Goal: Task Accomplishment & Management: Use online tool/utility

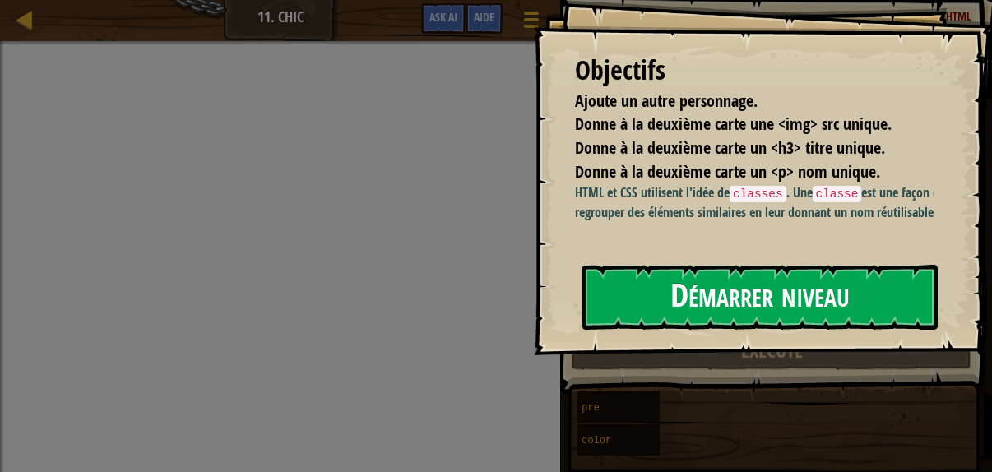
click at [724, 290] on button "Démarrer niveau" at bounding box center [759, 297] width 355 height 65
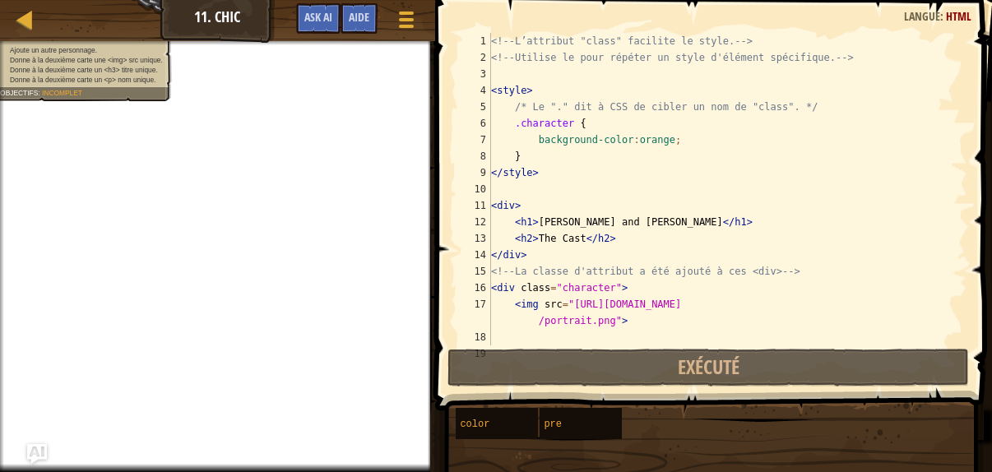
scroll to position [132, 0]
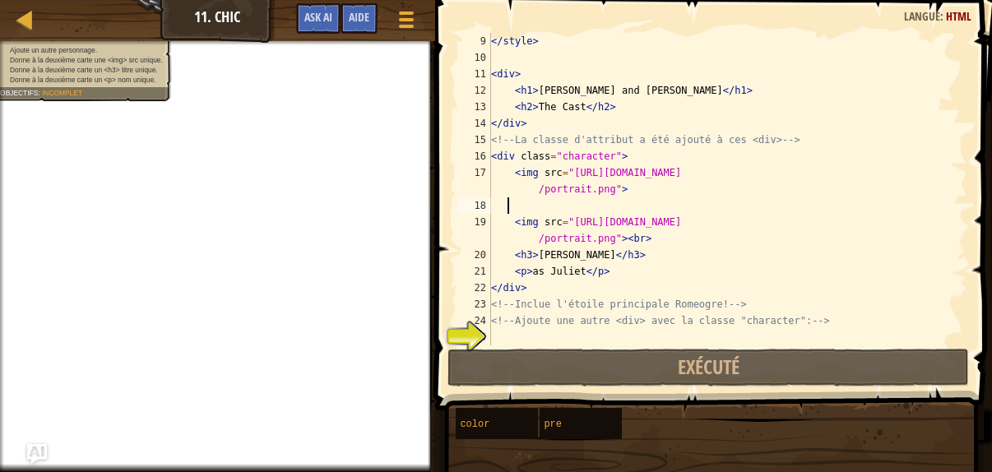
click at [542, 206] on div "</ style > < div > < h1 > [PERSON_NAME] and [PERSON_NAME] </ h1 > < h2 > The Ca…" at bounding box center [721, 205] width 467 height 345
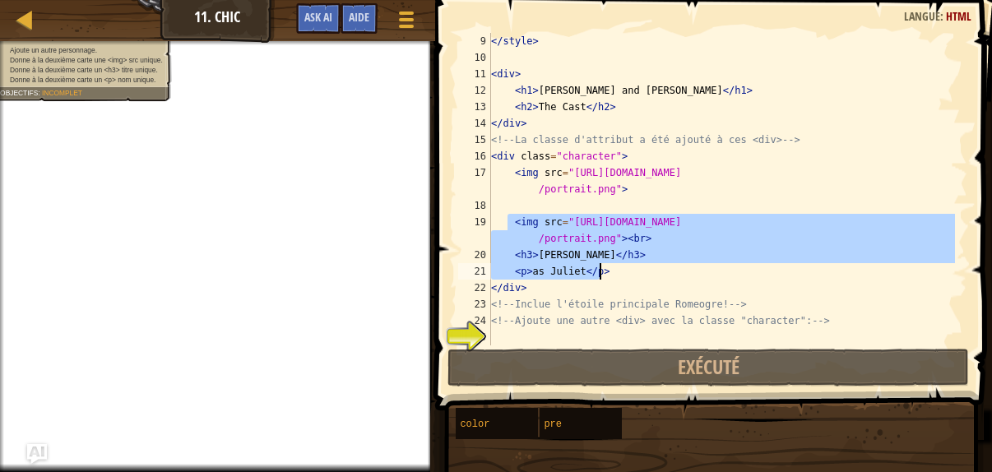
drag, startPoint x: 508, startPoint y: 220, endPoint x: 666, endPoint y: 271, distance: 165.6
click at [666, 271] on div "</ style > < div > < h1 > [PERSON_NAME] and [PERSON_NAME] </ h1 > < h2 > The Ca…" at bounding box center [721, 205] width 467 height 345
type textarea "<h3>[PERSON_NAME]</h3> <p>as [PERSON_NAME]</p>"
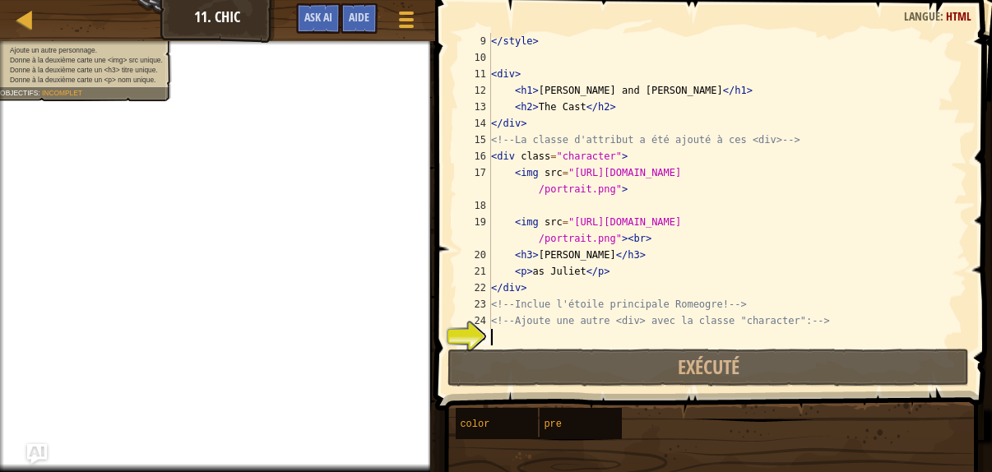
click at [512, 334] on div "</ style > < div > < h1 > [PERSON_NAME] and [PERSON_NAME] </ h1 > < h2 > The Ca…" at bounding box center [721, 205] width 467 height 345
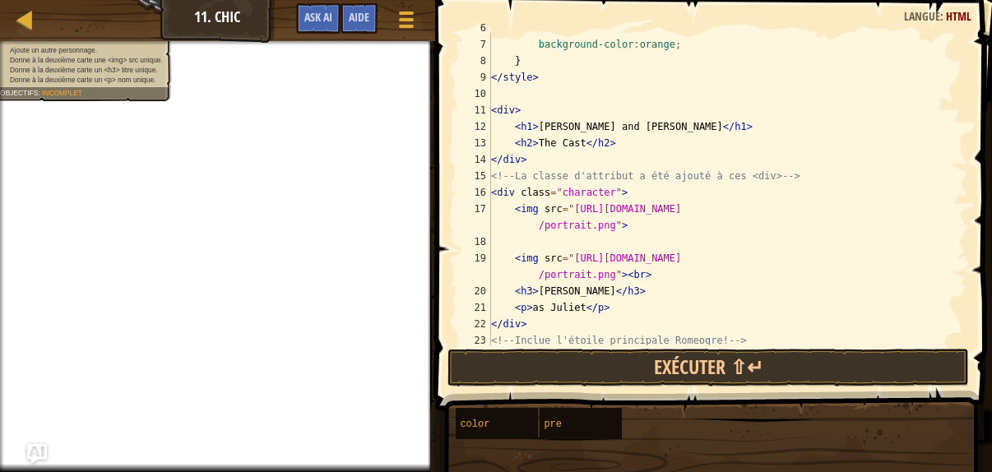
scroll to position [100, 0]
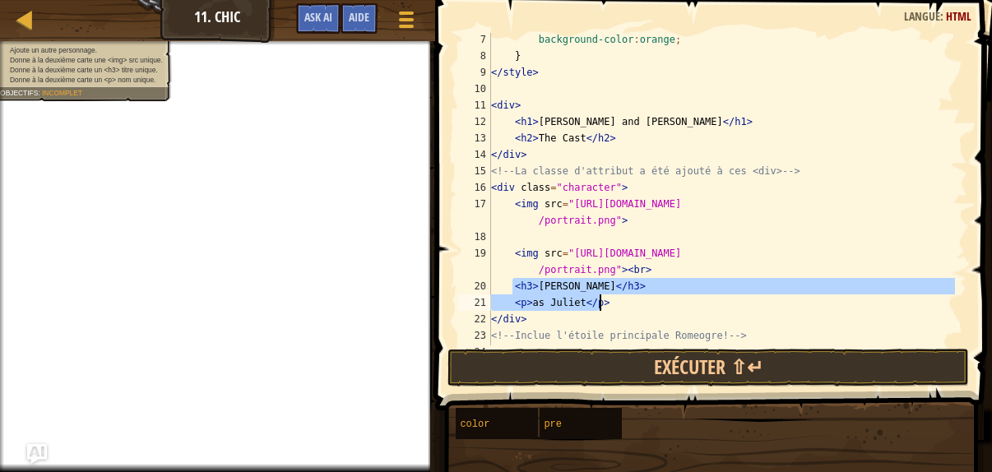
drag, startPoint x: 510, startPoint y: 284, endPoint x: 638, endPoint y: 298, distance: 129.0
click at [638, 298] on div "background-color : orange ; } </ style > < div > < h1 > [PERSON_NAME] and [PERS…" at bounding box center [721, 203] width 467 height 345
click at [528, 227] on div "background-color : orange ; } </ style > < div > < h1 > [PERSON_NAME] and [PERS…" at bounding box center [721, 203] width 467 height 345
type textarea "<img src="[URL][DOMAIN_NAME]">"
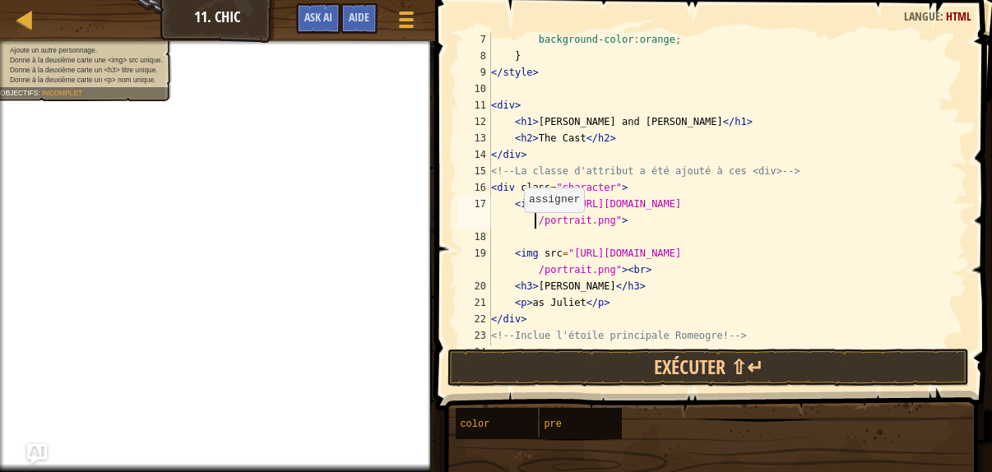
click at [515, 227] on div "background-color : orange ; } </ style > < div > < h1 > [PERSON_NAME] and [PERS…" at bounding box center [721, 203] width 467 height 345
click at [615, 224] on div "background-color : orange ; } </ style > < div > < h1 > [PERSON_NAME] and [PERS…" at bounding box center [721, 203] width 467 height 345
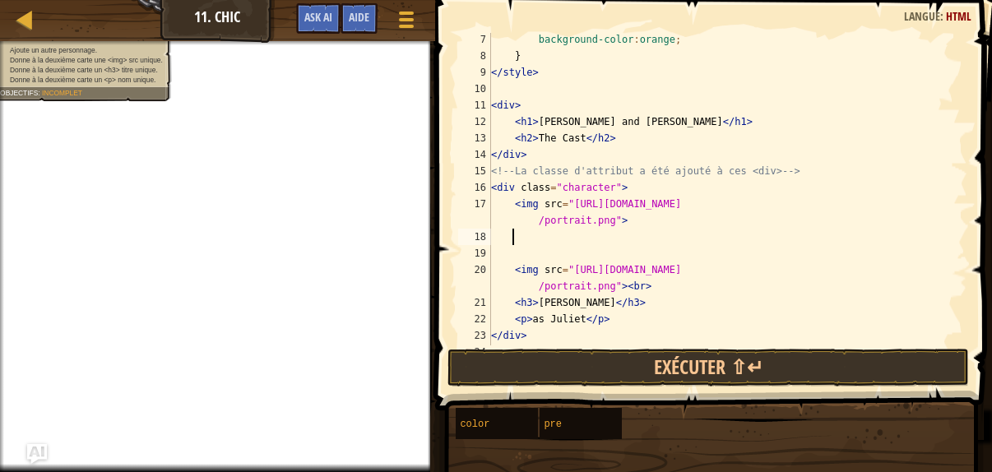
type textarea "<p>as [PERSON_NAME]</p>"
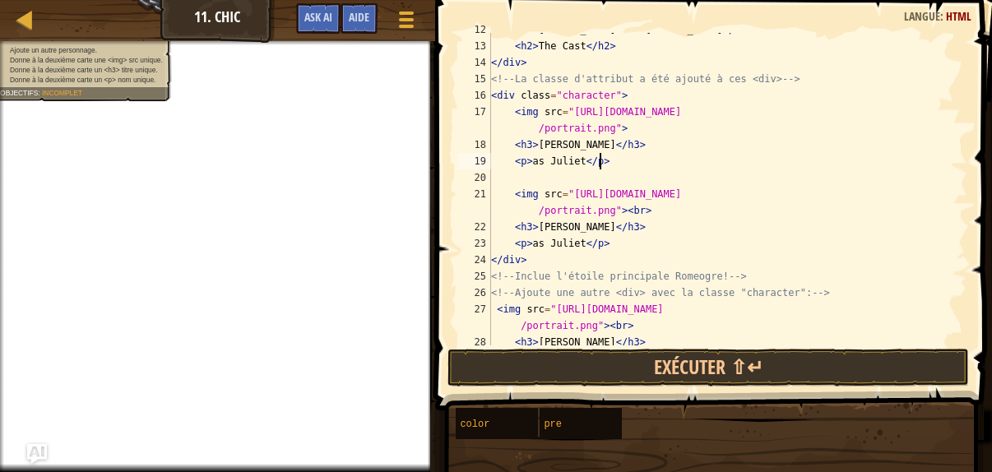
scroll to position [192, 0]
click at [542, 180] on div "< h1 > [PERSON_NAME] and [PERSON_NAME] </ h1 > < h2 > The Cast </ h2 > </ div >…" at bounding box center [721, 193] width 467 height 345
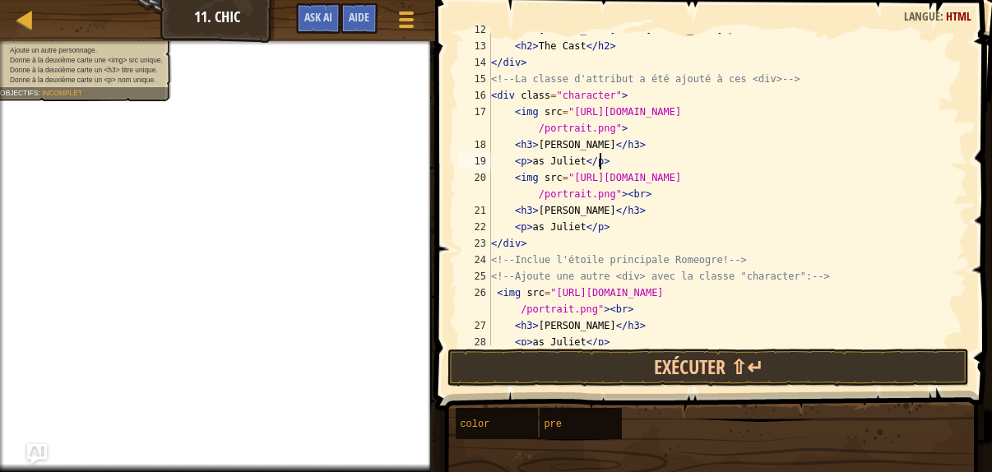
scroll to position [214, 0]
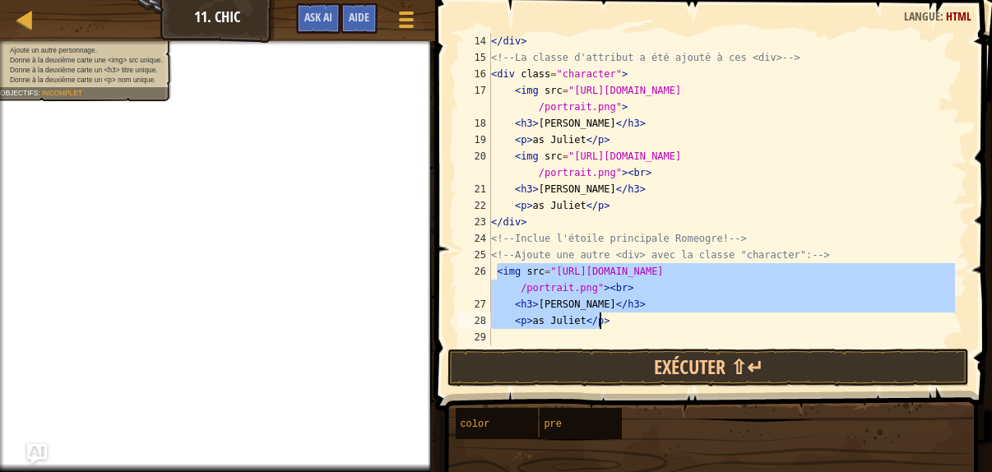
drag, startPoint x: 495, startPoint y: 271, endPoint x: 739, endPoint y: 321, distance: 249.3
click at [739, 321] on div "</ div > <!-- La classe d'attribut a été ajouté à ces <div> --> < div class = "…" at bounding box center [721, 205] width 467 height 345
type textarea "<h3>[PERSON_NAME]</h3> <p>as [PERSON_NAME]</p>"
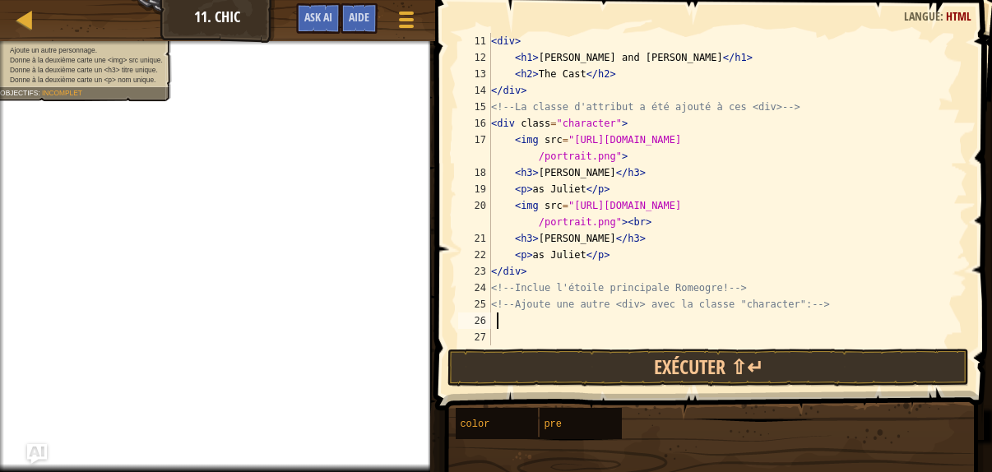
scroll to position [164, 0]
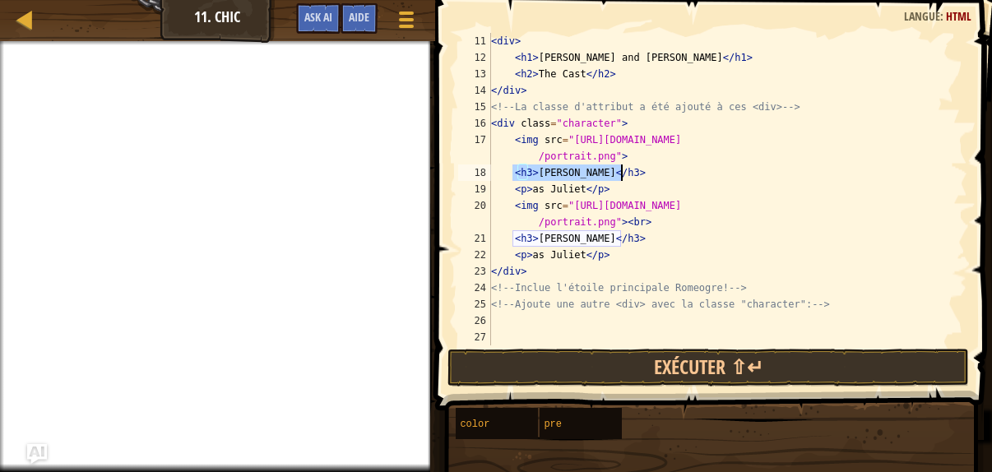
drag, startPoint x: 512, startPoint y: 171, endPoint x: 623, endPoint y: 179, distance: 111.3
click at [623, 179] on div "< div > < h1 > [PERSON_NAME] and [PERSON_NAME] </ h1 > < h2 > The Cast </ h2 > …" at bounding box center [721, 205] width 467 height 345
click at [576, 178] on div "< div > < h1 > [PERSON_NAME] and [PERSON_NAME] </ h1 > < h2 > The Cast </ h2 > …" at bounding box center [721, 189] width 467 height 312
click at [600, 171] on div "< div > < h1 > [PERSON_NAME] and [PERSON_NAME] </ h1 > < h2 > The Cast </ h2 > …" at bounding box center [721, 205] width 467 height 345
click at [561, 171] on div "< div > < h1 > [PERSON_NAME] and [PERSON_NAME] </ h1 > < h2 > The Cast </ h2 > …" at bounding box center [721, 205] width 467 height 345
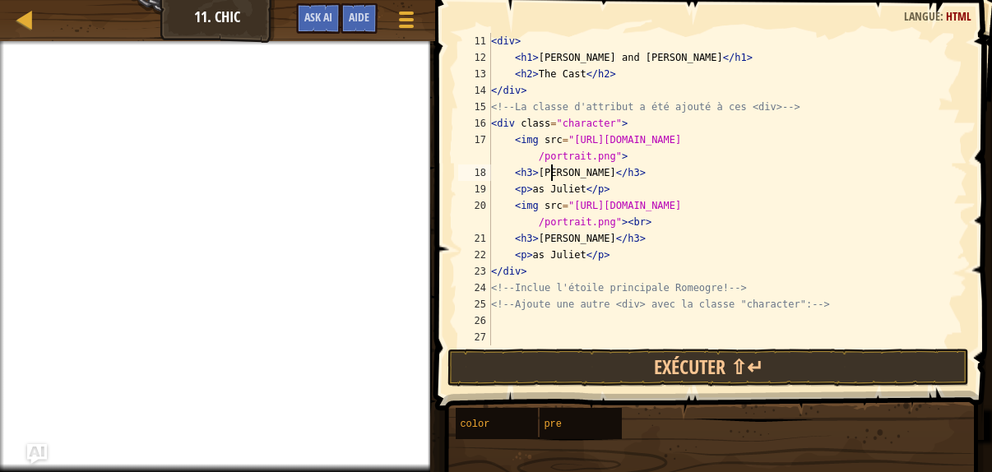
scroll to position [7, 5]
click at [594, 173] on div "< div > < h1 > [PERSON_NAME] and [PERSON_NAME] </ h1 > < h2 > The Cast </ h2 > …" at bounding box center [721, 205] width 467 height 345
click at [579, 190] on div "< div > < h1 > [PERSON_NAME] and [PERSON_NAME] </ h1 > < h2 > The Cast </ h2 > …" at bounding box center [721, 205] width 467 height 345
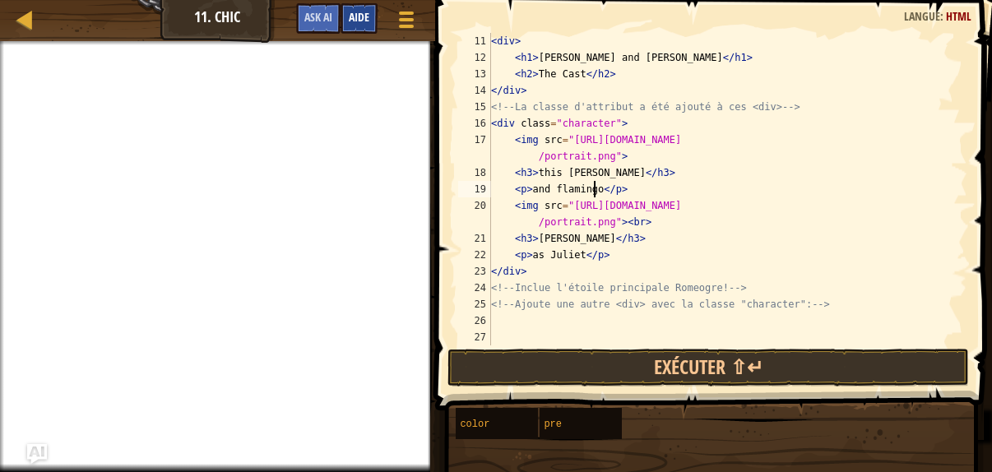
click at [357, 25] on div "Aide" at bounding box center [358, 18] width 37 height 30
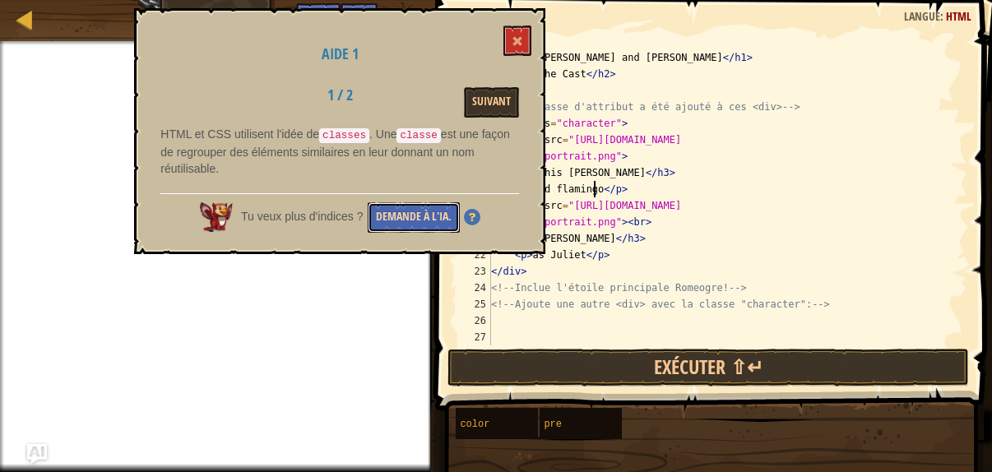
click at [446, 221] on button "Demande à l'IA." at bounding box center [414, 217] width 92 height 30
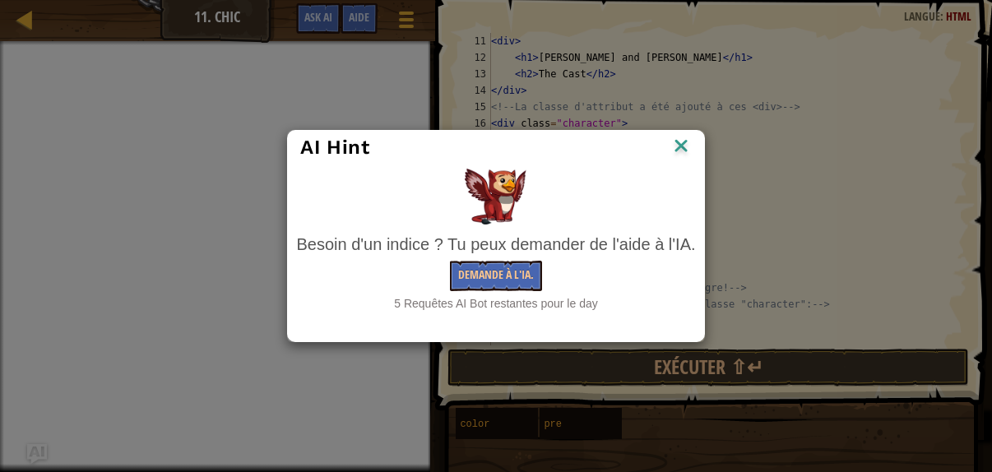
click at [511, 259] on div "Besoin d'un indice ? Tu peux demander de l'aide à l'IA. Demande à l'IA. 5 Requê…" at bounding box center [495, 272] width 399 height 79
click at [510, 267] on button "Demande à l'IA." at bounding box center [496, 276] width 92 height 30
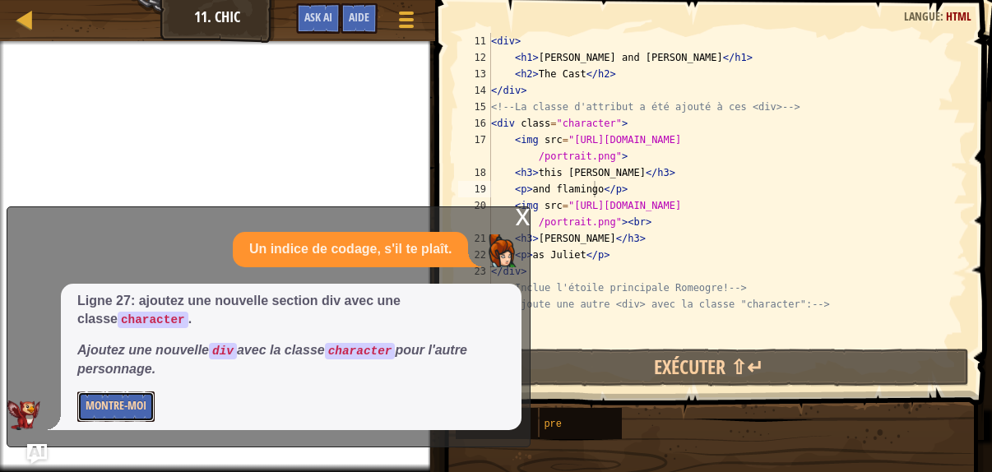
click at [129, 408] on button "Montre-moi" at bounding box center [115, 406] width 77 height 30
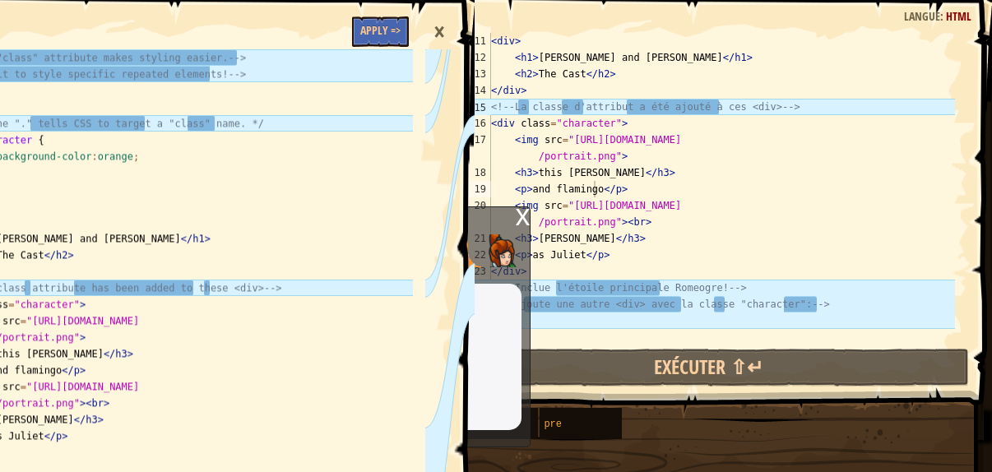
click at [445, 35] on div "×" at bounding box center [439, 32] width 28 height 38
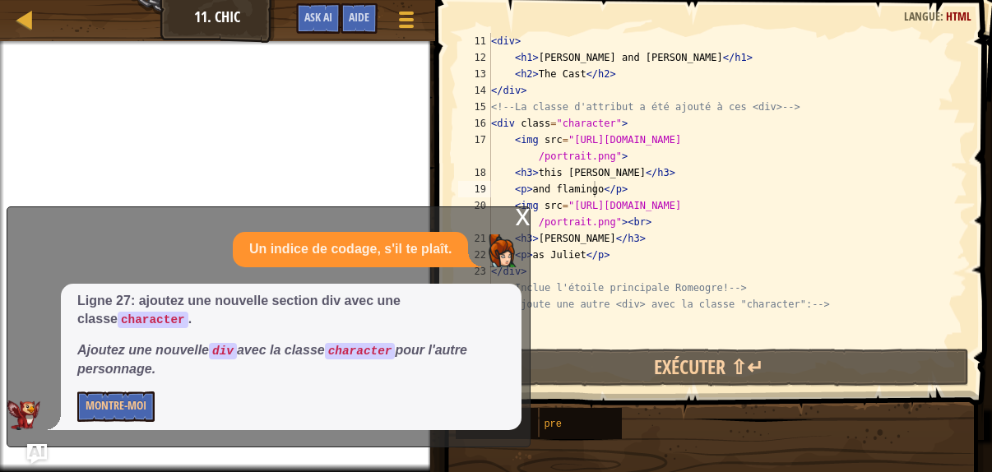
click at [513, 211] on div "x Un indice de codage, s'il te plaît. Ligne 27: ajoutez une nouvelle section di…" at bounding box center [269, 326] width 524 height 241
click at [520, 215] on div "x" at bounding box center [522, 215] width 15 height 16
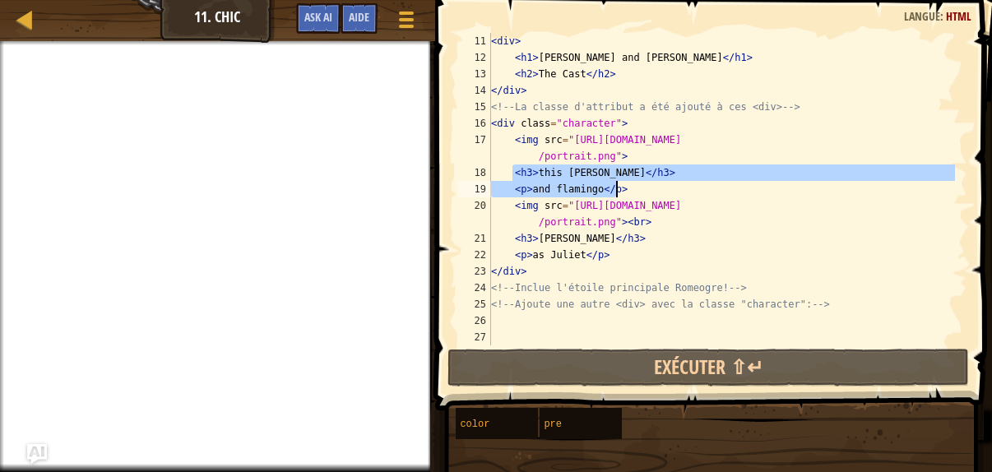
drag, startPoint x: 511, startPoint y: 169, endPoint x: 638, endPoint y: 191, distance: 129.4
click at [638, 191] on div "< div > < h1 > [PERSON_NAME] and [PERSON_NAME] </ h1 > < h2 > The Cast </ h2 > …" at bounding box center [721, 205] width 467 height 345
type textarea "<h3>this [PERSON_NAME]</h3> <p>and flamingo</p>"
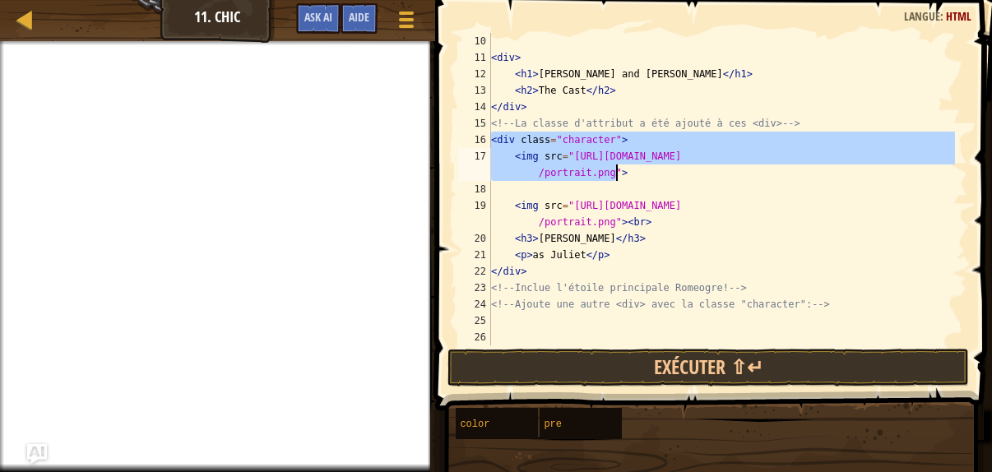
drag, startPoint x: 490, startPoint y: 139, endPoint x: 638, endPoint y: 173, distance: 151.8
click at [638, 173] on div "< div > < h1 > [PERSON_NAME] and [PERSON_NAME] </ h1 > < h2 > The Cast </ h2 > …" at bounding box center [721, 205] width 467 height 345
type textarea "<div class="character"> <img src="[URL][DOMAIN_NAME]">"
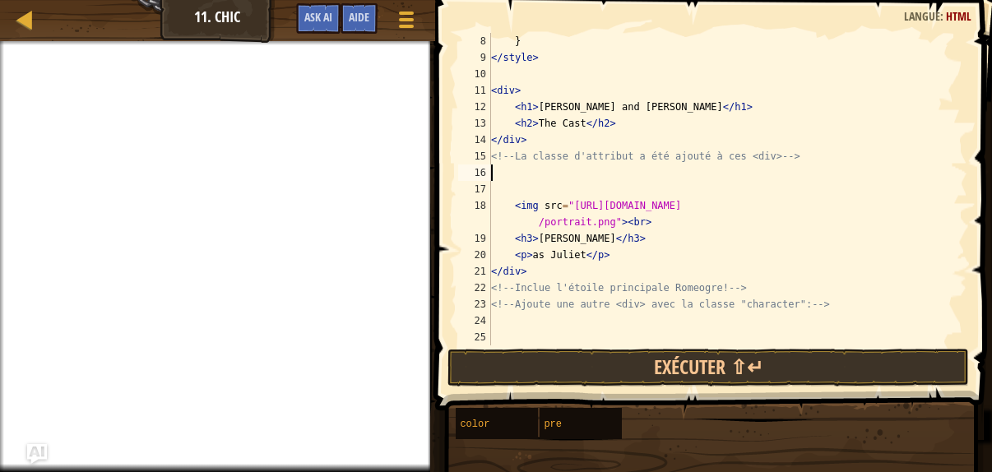
scroll to position [115, 0]
click at [409, 16] on div at bounding box center [406, 19] width 22 height 24
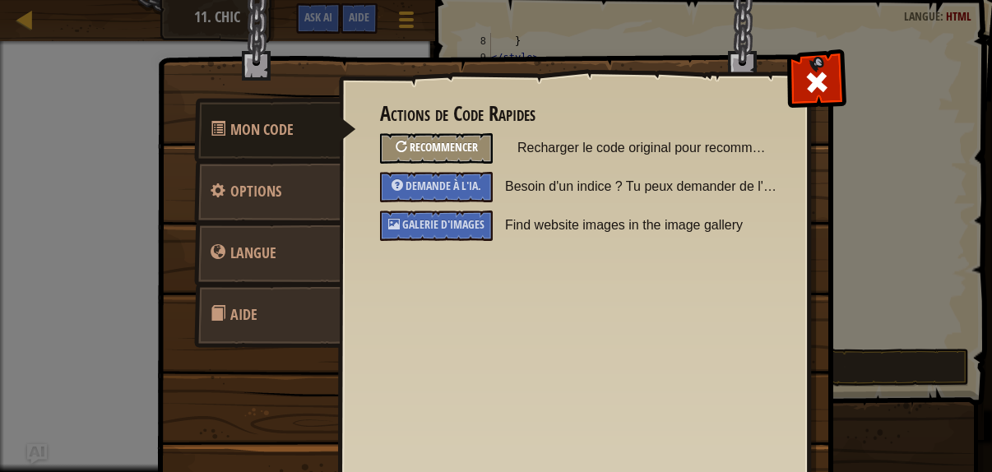
click at [457, 149] on span "Recommencer" at bounding box center [443, 147] width 68 height 16
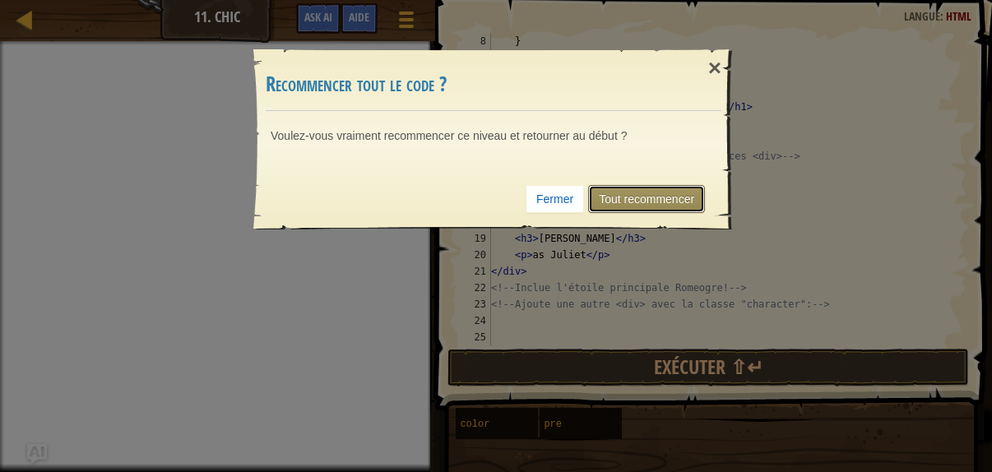
click at [631, 196] on link "Tout recommencer" at bounding box center [646, 199] width 117 height 28
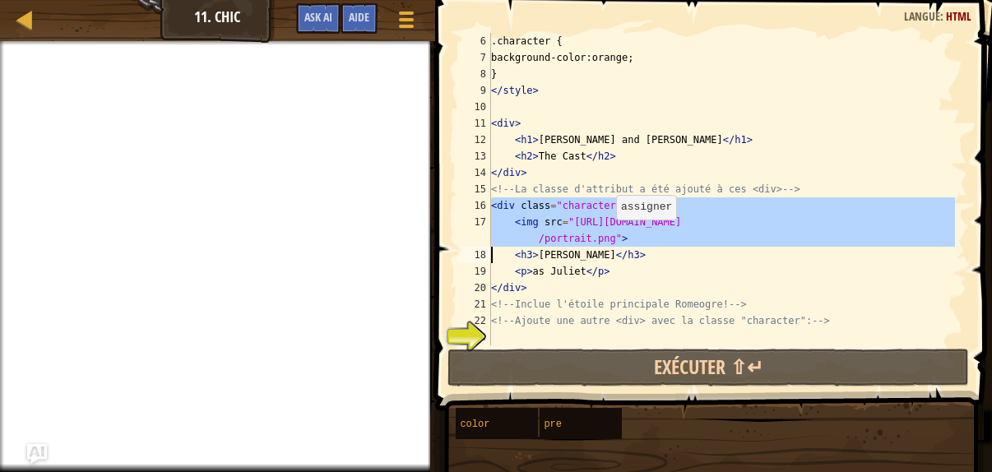
drag, startPoint x: 488, startPoint y: 202, endPoint x: 608, endPoint y: 236, distance: 124.7
click at [608, 236] on div "6 7 8 9 10 11 12 13 14 15 16 17 18 19 20 21 22 23 .character { background-color…" at bounding box center [711, 189] width 512 height 312
type textarea "<img src="[URL][DOMAIN_NAME]"> <h3>[PERSON_NAME]</h3>"
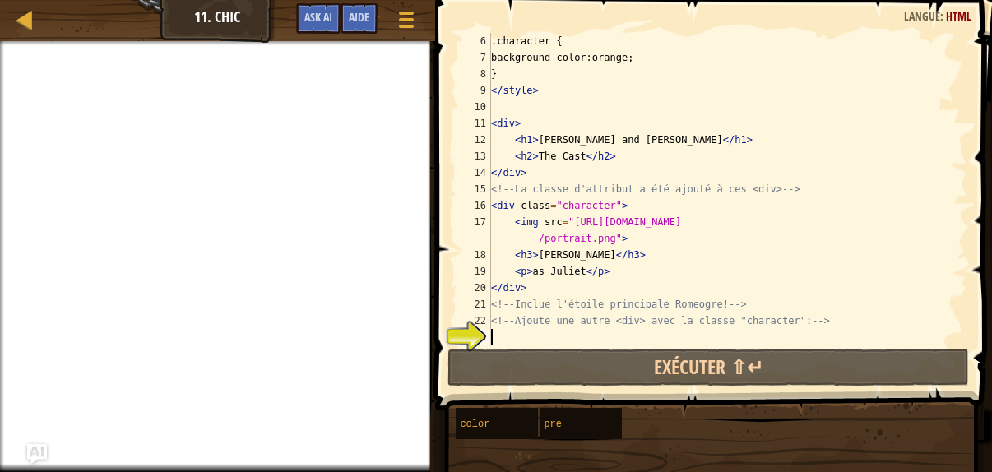
click at [502, 334] on div ".character { background-color:orange; } </ style > < div > < h1 > [PERSON_NAME]…" at bounding box center [721, 205] width 467 height 345
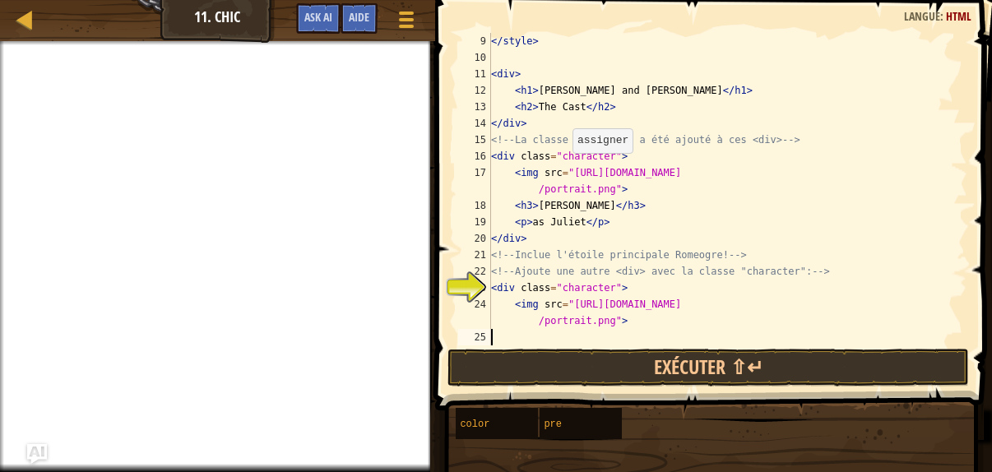
scroll to position [132, 0]
click at [18, 40] on div "Carte Développement Web 1 11. Chic Menu du jeu Terminé Aide Ask AI 1 2 3 4 5 6 …" at bounding box center [496, 236] width 992 height 472
drag, startPoint x: 94, startPoint y: 41, endPoint x: 86, endPoint y: 25, distance: 17.3
click at [95, 32] on div "Carte Développement Web 1 11. Chic Menu du jeu Terminé Aide Ask AI 1 2 3 4 5 6 …" at bounding box center [496, 236] width 992 height 472
drag, startPoint x: 66, startPoint y: 21, endPoint x: 57, endPoint y: 21, distance: 9.0
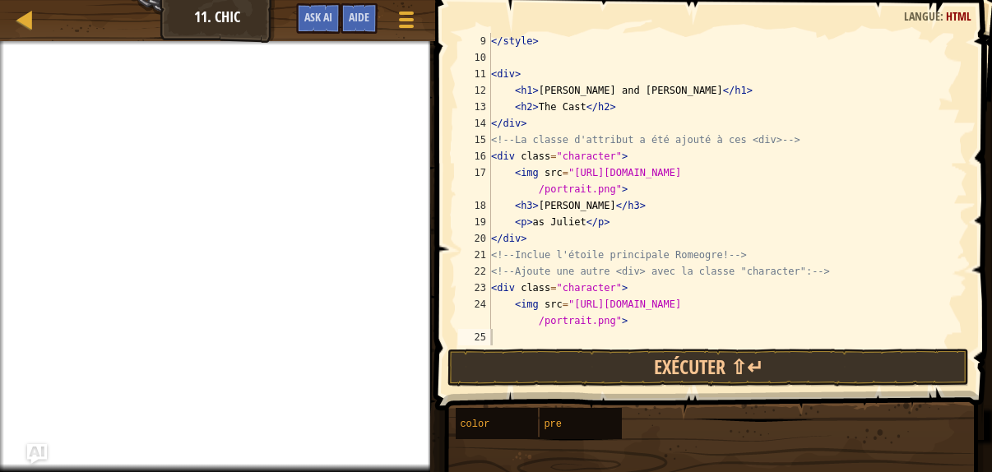
click at [62, 21] on div "Carte Développement Web 1 11. Chic Menu du jeu Terminé Aide Ask AI" at bounding box center [217, 20] width 435 height 41
drag, startPoint x: 57, startPoint y: 17, endPoint x: 59, endPoint y: 31, distance: 14.2
click at [58, 19] on div "Carte Développement Web 1 11. Chic Menu du jeu Terminé Aide Ask AI" at bounding box center [217, 20] width 435 height 41
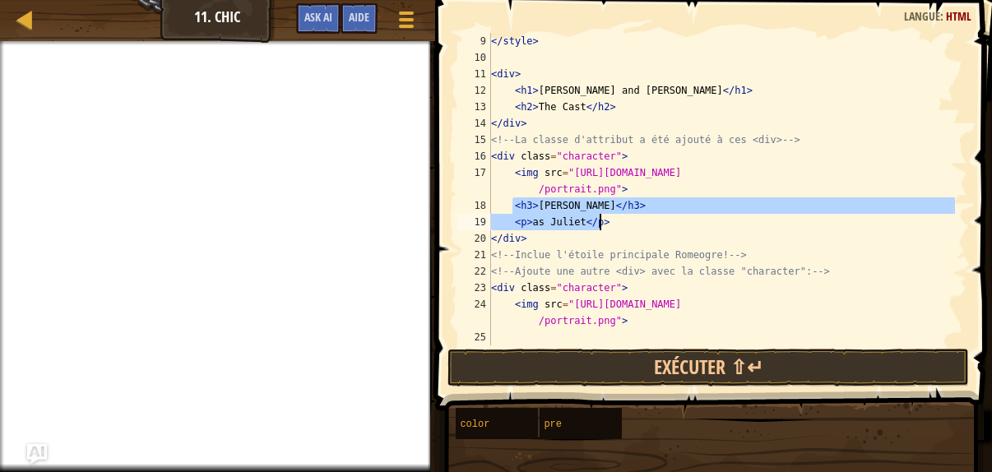
drag, startPoint x: 511, startPoint y: 201, endPoint x: 631, endPoint y: 221, distance: 120.8
click at [631, 221] on div "</ style > < div > < h1 > [PERSON_NAME] and [PERSON_NAME] </ h1 > < h2 > The Ca…" at bounding box center [721, 205] width 467 height 345
click at [534, 326] on div "</ style > < div > < h1 > [PERSON_NAME] and [PERSON_NAME] </ h1 > < h2 > The Ca…" at bounding box center [721, 205] width 467 height 345
type textarea "<img src="[URL][DOMAIN_NAME]">"
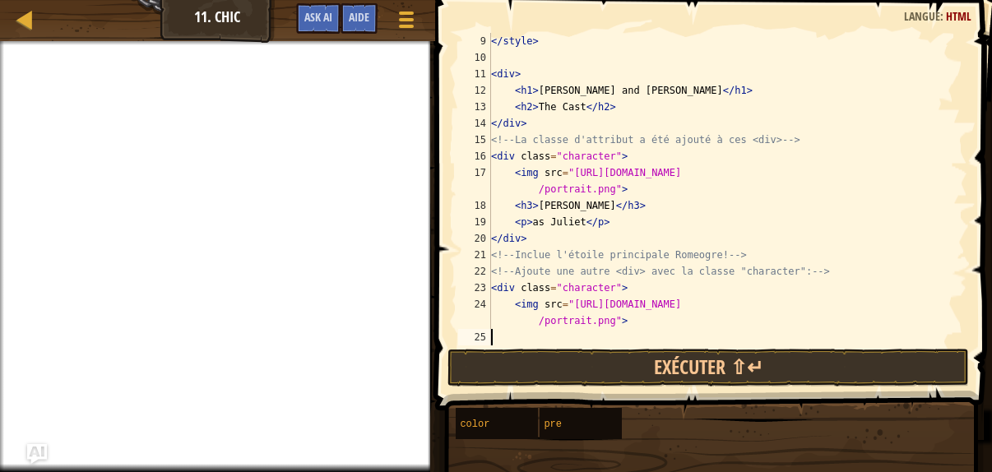
click at [531, 342] on div "</ style > < div > < h1 > [PERSON_NAME] and [PERSON_NAME] </ h1 > < h2 > The Ca…" at bounding box center [721, 205] width 467 height 345
paste textarea "<p>as [PERSON_NAME]</p>"
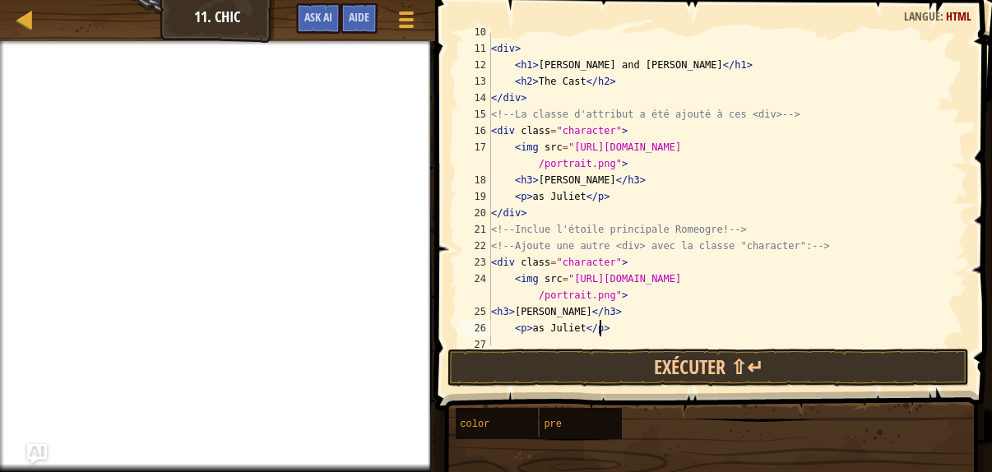
scroll to position [155, 0]
click at [737, 280] on div "< div > < h1 > [PERSON_NAME] and [PERSON_NAME] </ h1 > < h2 > The Cast </ h2 > …" at bounding box center [721, 197] width 467 height 345
click at [744, 283] on div "< div > < h1 > [PERSON_NAME] and [PERSON_NAME] </ h1 > < h2 > The Cast </ h2 > …" at bounding box center [721, 197] width 467 height 345
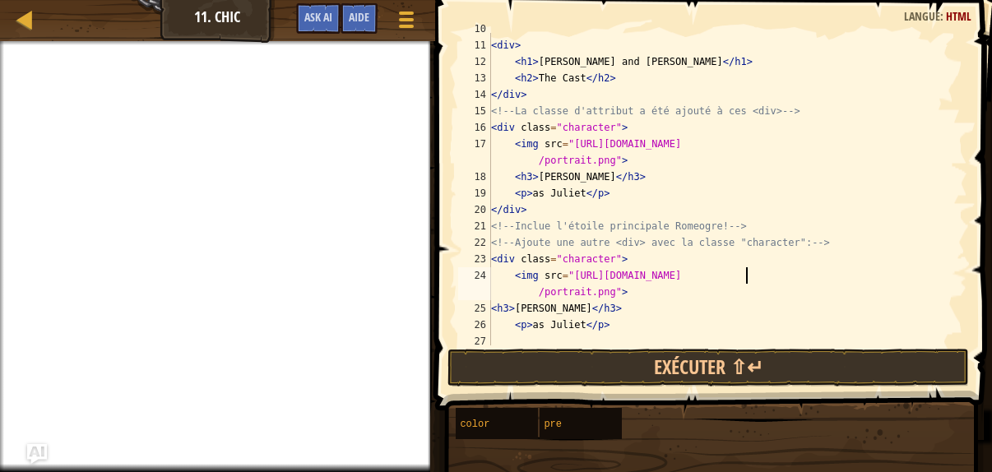
scroll to position [163, 0]
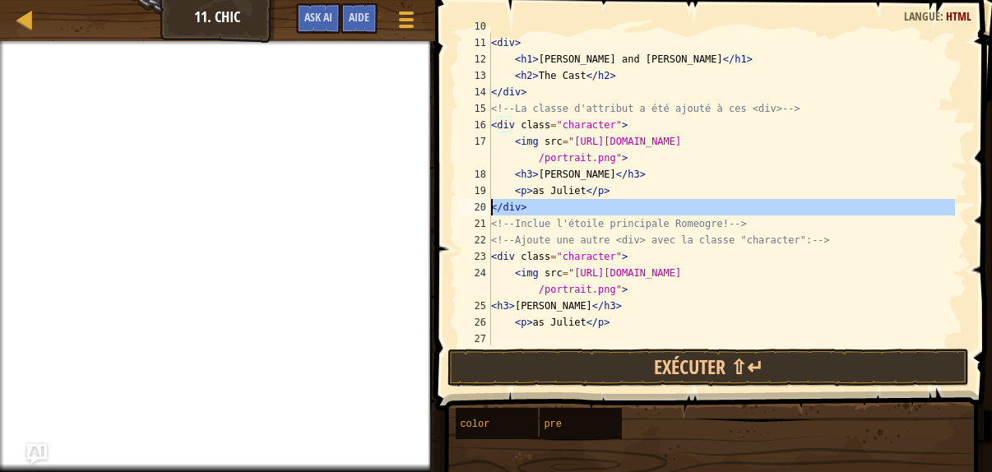
drag, startPoint x: 492, startPoint y: 207, endPoint x: 516, endPoint y: 210, distance: 24.8
click at [516, 210] on div "<img src="[URL][DOMAIN_NAME]"> 10 11 12 13 14 15 16 17 18 19 20 21 22 23 24 25 …" at bounding box center [711, 189] width 512 height 312
click at [516, 210] on div "< div > < h1 > [PERSON_NAME] and [PERSON_NAME] </ h1 > < h2 > The Cast </ h2 > …" at bounding box center [721, 189] width 467 height 312
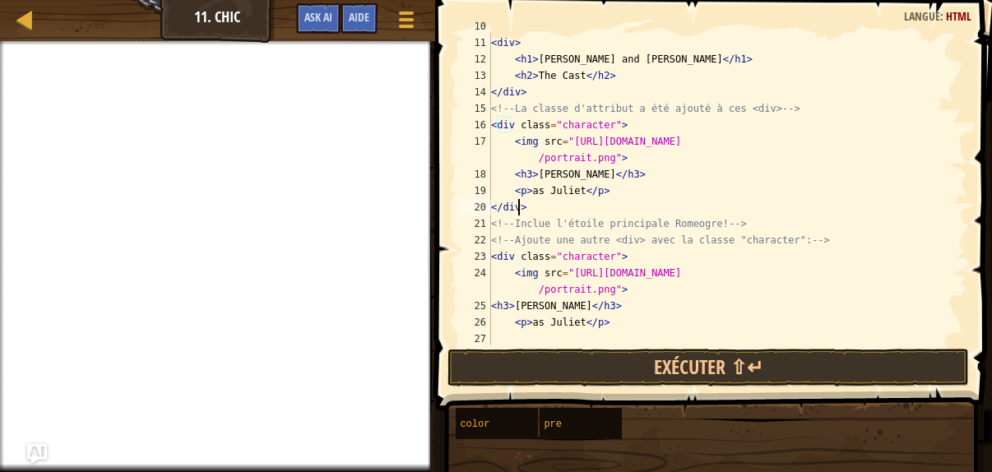
scroll to position [7, 1]
drag, startPoint x: 516, startPoint y: 210, endPoint x: 497, endPoint y: 208, distance: 19.8
click at [497, 208] on div "< div > < h1 > [PERSON_NAME] and [PERSON_NAME] </ h1 > < h2 > The Cast </ h2 > …" at bounding box center [721, 190] width 467 height 345
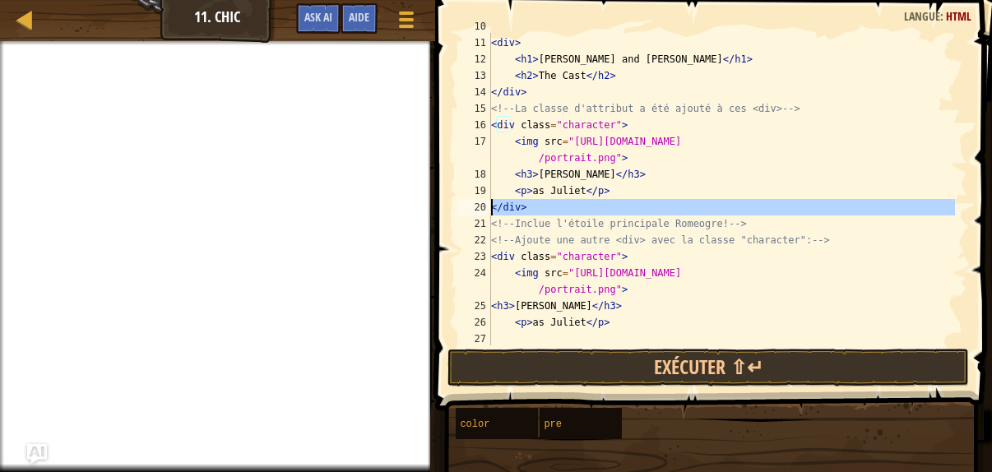
click at [497, 208] on div "< div > < h1 > [PERSON_NAME] and [PERSON_NAME] </ h1 > < h2 > The Cast </ h2 > …" at bounding box center [721, 190] width 467 height 345
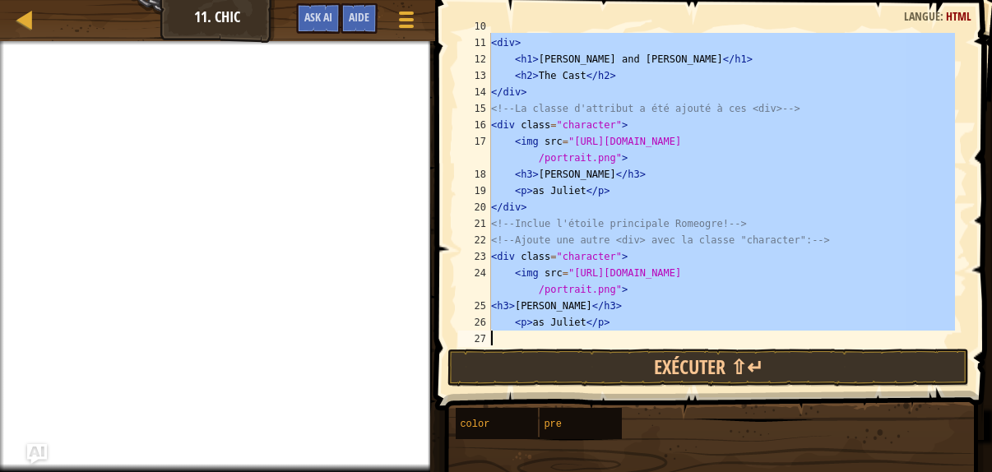
click at [497, 208] on div "< div > < h1 > [PERSON_NAME] and [PERSON_NAME] </ h1 > < h2 > The Cast </ h2 > …" at bounding box center [721, 189] width 467 height 312
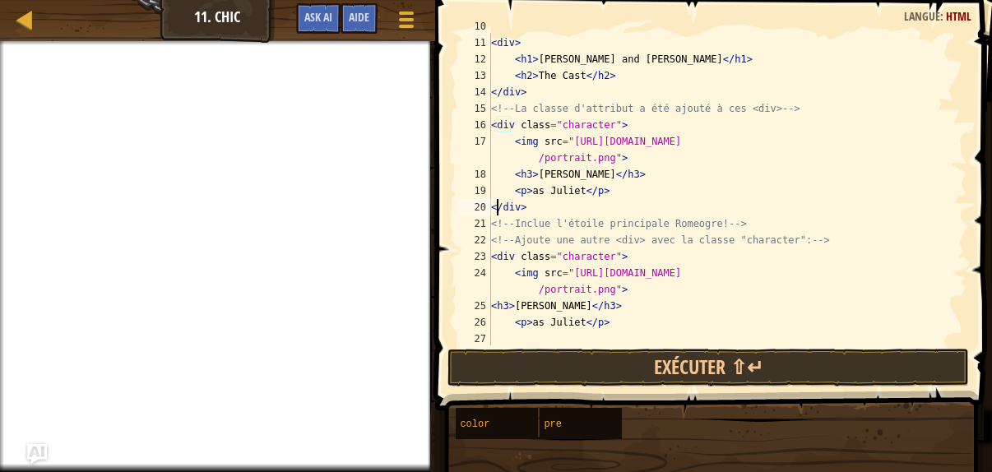
click at [497, 208] on div "< div > < h1 > [PERSON_NAME] and [PERSON_NAME] </ h1 > < h2 > The Cast </ h2 > …" at bounding box center [721, 190] width 467 height 345
click at [497, 208] on div "< div > < h1 > [PERSON_NAME] and [PERSON_NAME] </ h1 > < h2 > The Cast </ h2 > …" at bounding box center [721, 189] width 467 height 312
click at [497, 208] on div "< div > < h1 > [PERSON_NAME] and [PERSON_NAME] </ h1 > < h2 > The Cast </ h2 > …" at bounding box center [721, 190] width 467 height 345
click at [497, 208] on div "< div > < h1 > [PERSON_NAME] and [PERSON_NAME] </ h1 > < h2 > The Cast </ h2 > …" at bounding box center [721, 189] width 467 height 312
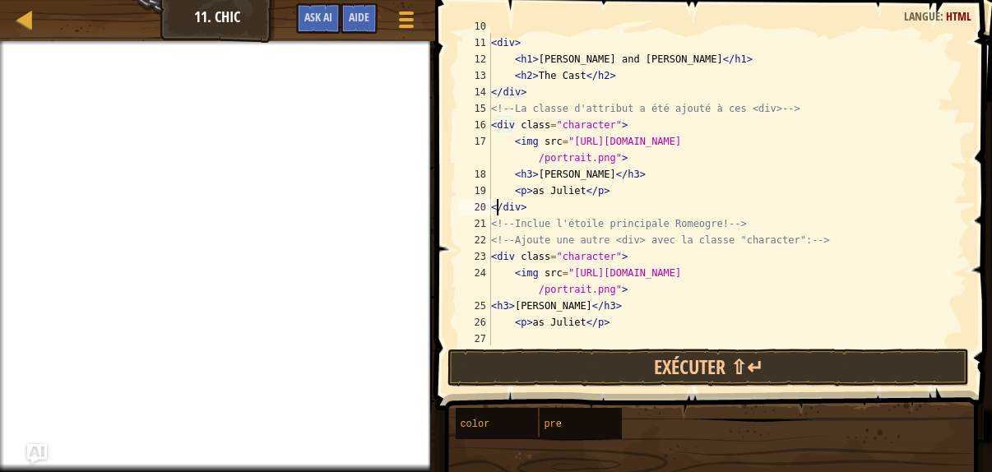
click at [497, 208] on div "< div > < h1 > [PERSON_NAME] and [PERSON_NAME] </ h1 > < h2 > The Cast </ h2 > …" at bounding box center [721, 190] width 467 height 345
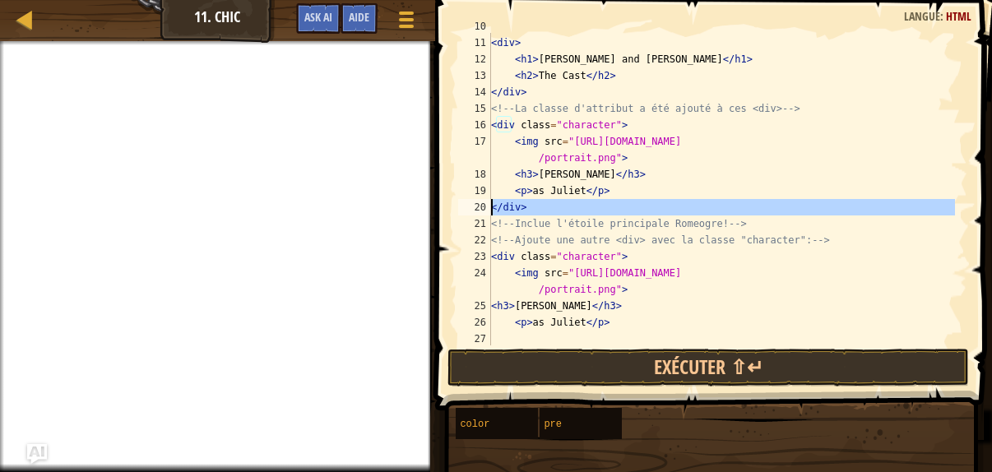
click at [497, 208] on div "< div > < h1 > [PERSON_NAME] and [PERSON_NAME] </ h1 > < h2 > The Cast </ h2 > …" at bounding box center [721, 190] width 467 height 345
type textarea "</div> <!-- Inclue l'étoile principale Romeogre! -->"
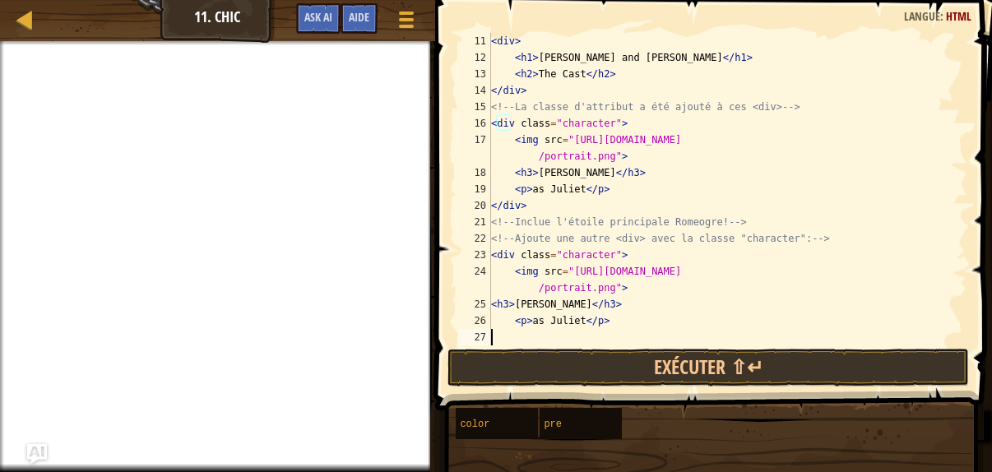
scroll to position [164, 0]
click at [490, 338] on div "27" at bounding box center [474, 337] width 33 height 16
drag, startPoint x: 490, startPoint y: 338, endPoint x: 559, endPoint y: 341, distance: 69.1
click at [559, 341] on div "< div > < h1 > [PERSON_NAME] and [PERSON_NAME] </ h1 > < h2 > The Cast </ h2 > …" at bounding box center [721, 205] width 467 height 345
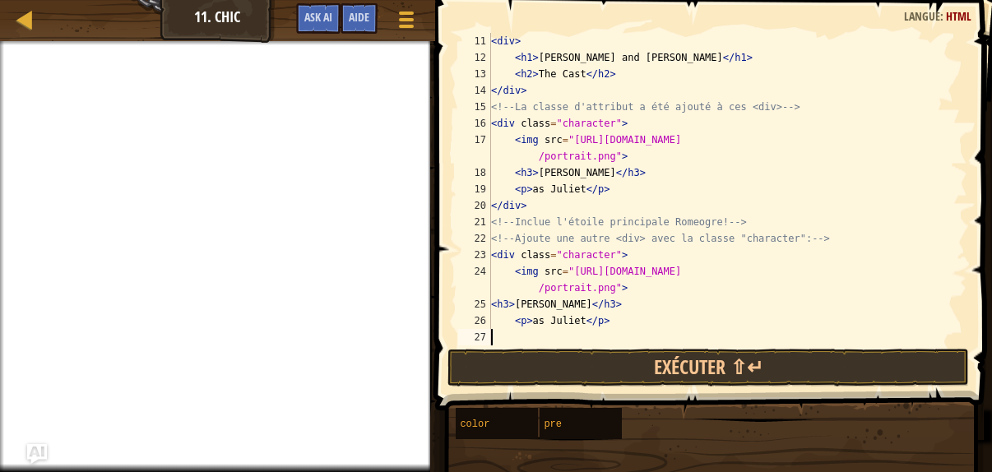
click at [524, 333] on div "< div > < h1 > [PERSON_NAME] and [PERSON_NAME] </ h1 > < h2 > The Cast </ h2 > …" at bounding box center [721, 205] width 467 height 345
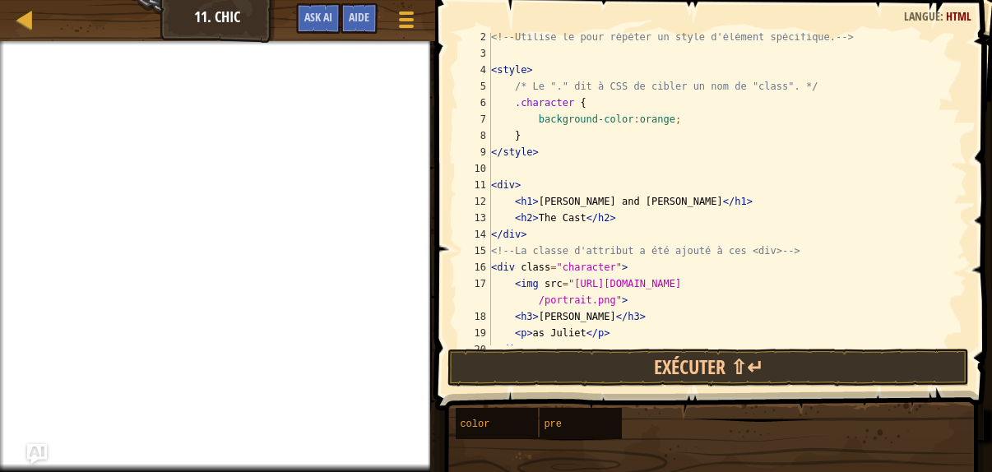
scroll to position [20, 0]
click at [45, 39] on div "Carte Développement Web 1 11. Chic Menu du jeu Terminé Aide Ask AI" at bounding box center [217, 20] width 435 height 41
click at [15, 44] on div "Carte Développement Web 1 11. Chic Menu du jeu Terminé Aide Ask AI 1 2 3 4 5 6 …" at bounding box center [496, 236] width 992 height 472
click at [11, 36] on div "Carte Développement Web 1 11. Chic Menu du jeu Terminé Aide Ask AI 1 2 3 4 5 6 …" at bounding box center [496, 236] width 992 height 472
click at [60, 40] on div "Carte Développement Web 1 11. Chic Menu du jeu Terminé Aide Ask AI" at bounding box center [217, 20] width 435 height 41
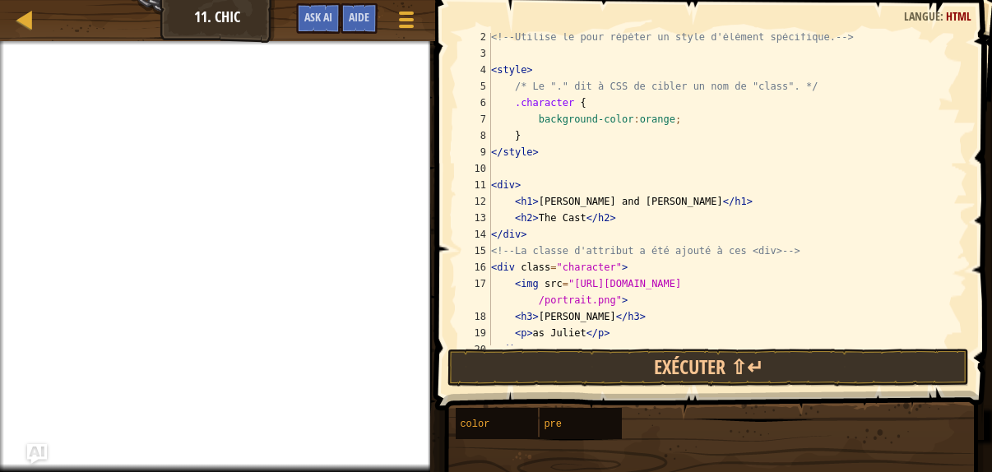
click at [76, 15] on div "Carte Développement Web 1 11. Chic Menu du jeu Terminé Aide Ask AI" at bounding box center [217, 20] width 435 height 41
click at [23, 25] on div at bounding box center [25, 19] width 21 height 21
select select "fr"
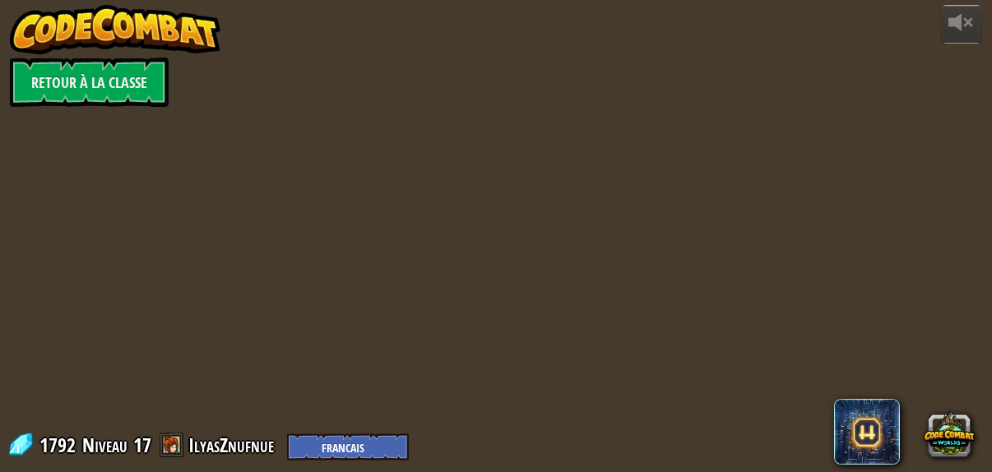
select select "fr"
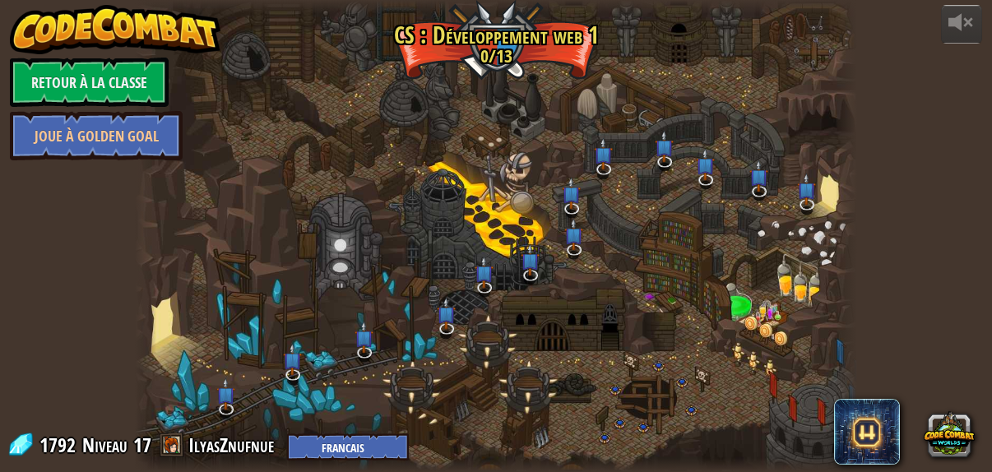
select select "fr"
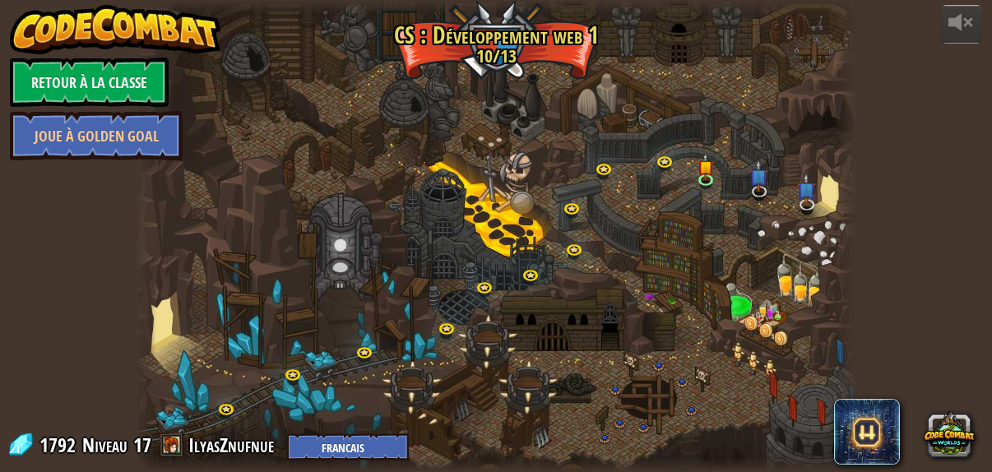
select select "fr"
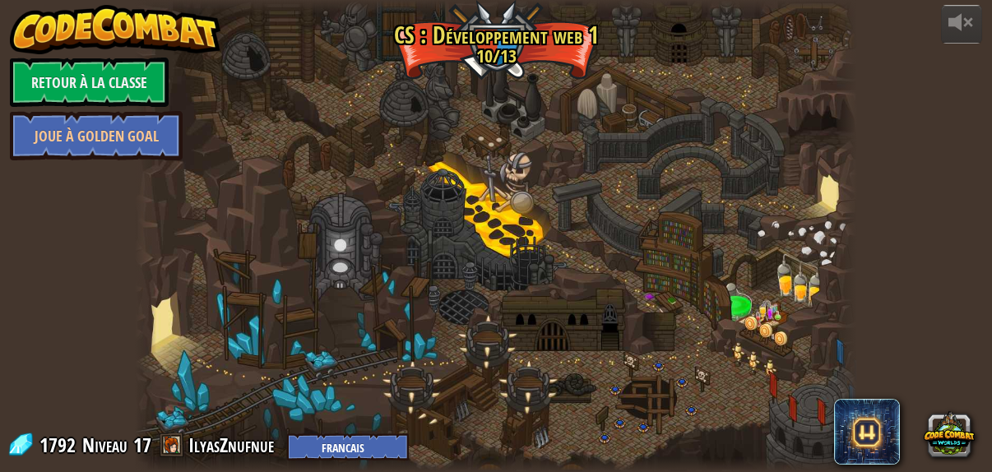
select select "fr"
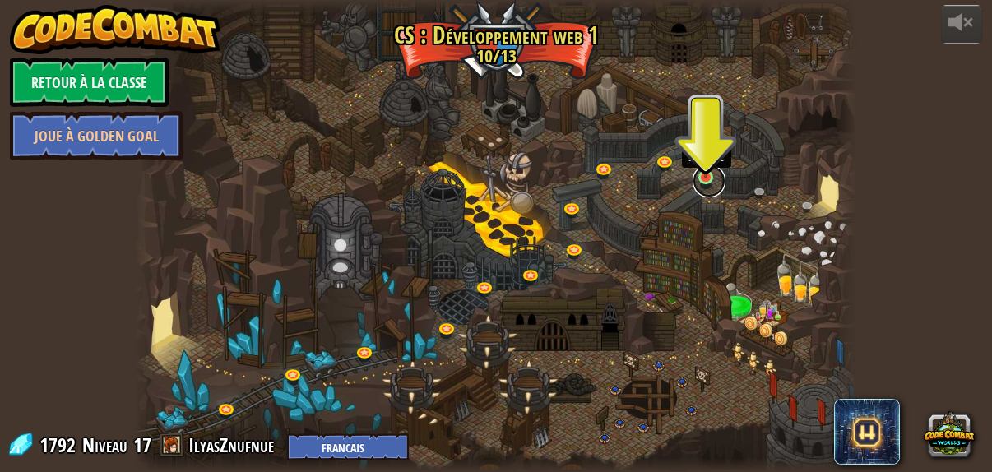
click at [709, 179] on link at bounding box center [708, 180] width 33 height 33
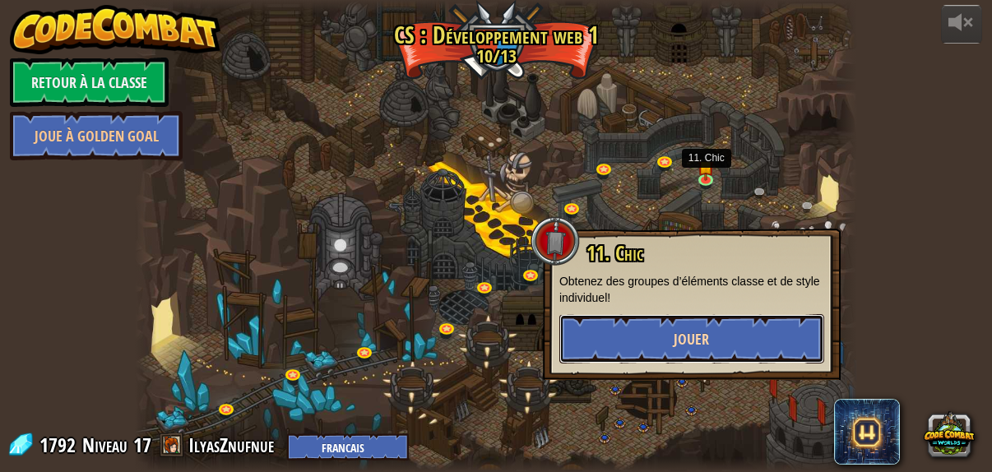
click at [678, 340] on span "Jouer" at bounding box center [690, 339] width 35 height 21
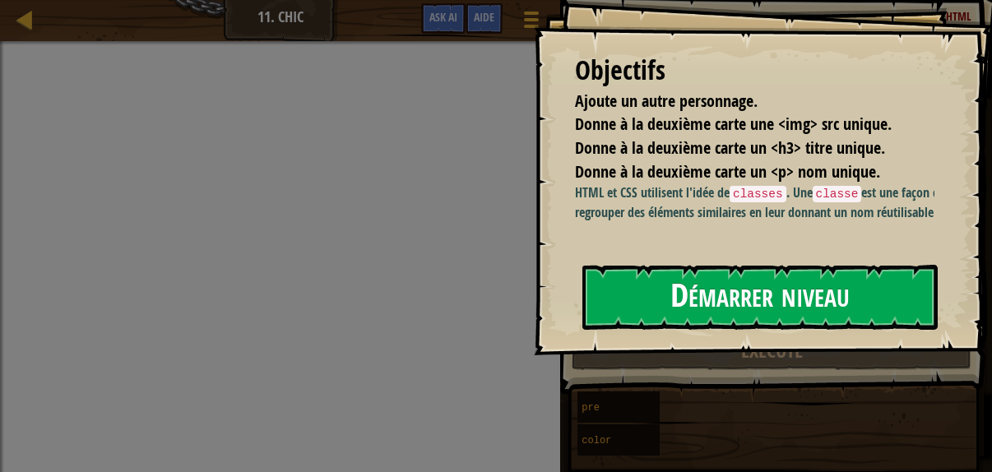
click at [663, 295] on button "Démarrer niveau" at bounding box center [759, 297] width 355 height 65
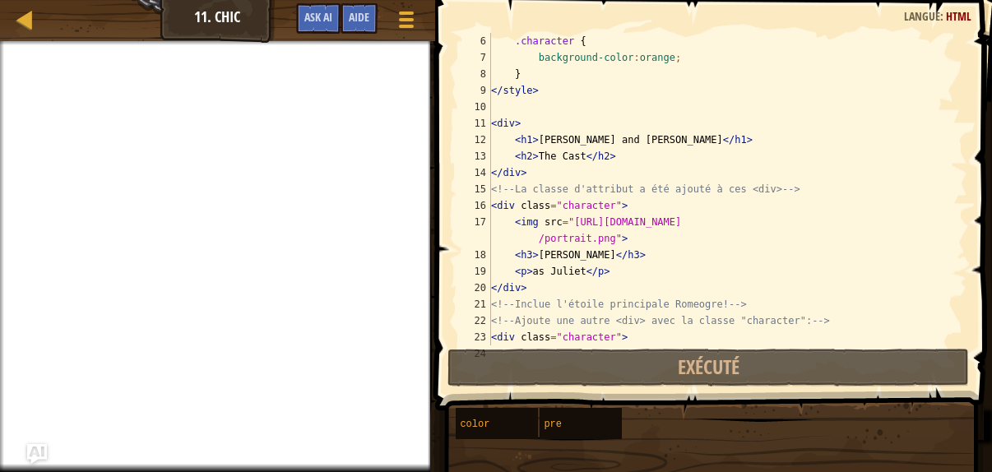
scroll to position [87, 0]
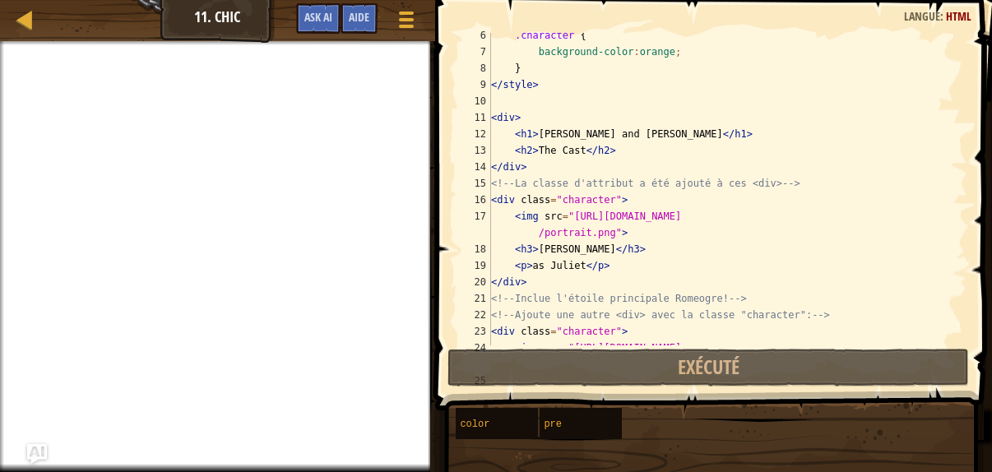
click at [599, 247] on div ".character { background-color : orange ; } </ style > < div > < h1 > [PERSON_NA…" at bounding box center [721, 208] width 467 height 362
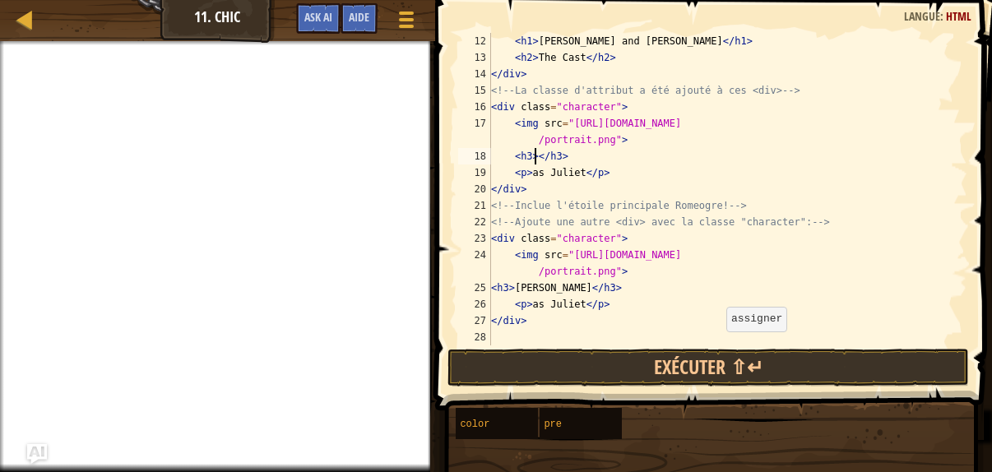
scroll to position [181, 0]
drag, startPoint x: 512, startPoint y: 288, endPoint x: 577, endPoint y: 294, distance: 65.2
click at [577, 294] on div "< h1 > [PERSON_NAME] and [PERSON_NAME] </ h1 > < h2 > The Cast </ h2 > </ div >…" at bounding box center [721, 205] width 467 height 345
click at [533, 157] on div "< h1 > [PERSON_NAME] and [PERSON_NAME] </ h1 > < h2 > The Cast </ h2 > </ div >…" at bounding box center [721, 205] width 467 height 345
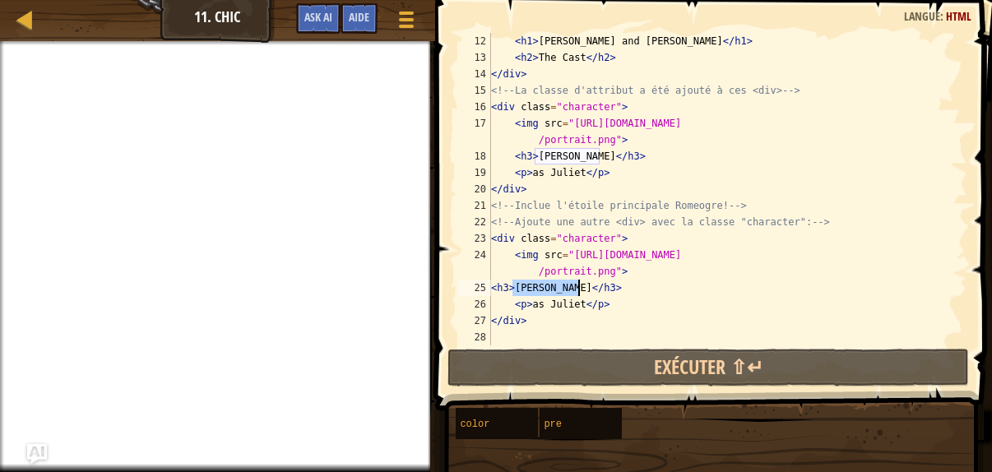
drag, startPoint x: 512, startPoint y: 288, endPoint x: 580, endPoint y: 288, distance: 67.4
click at [580, 288] on div "< h1 > [PERSON_NAME] and [PERSON_NAME] </ h1 > < h2 > The Cast </ h2 > </ div >…" at bounding box center [721, 205] width 467 height 345
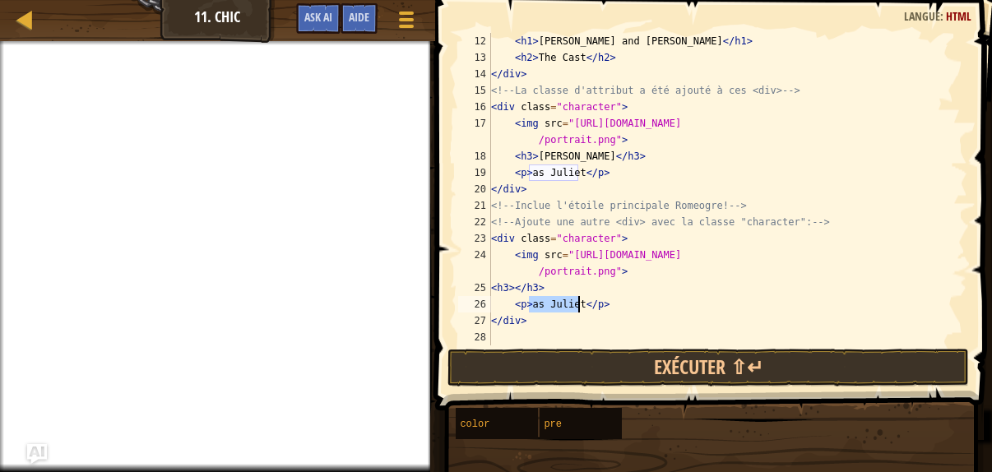
drag, startPoint x: 529, startPoint y: 303, endPoint x: 579, endPoint y: 303, distance: 50.2
click at [579, 303] on div "< h1 > [PERSON_NAME] and [PERSON_NAME] </ h1 > < h2 > The Cast </ h2 > </ div >…" at bounding box center [721, 205] width 467 height 345
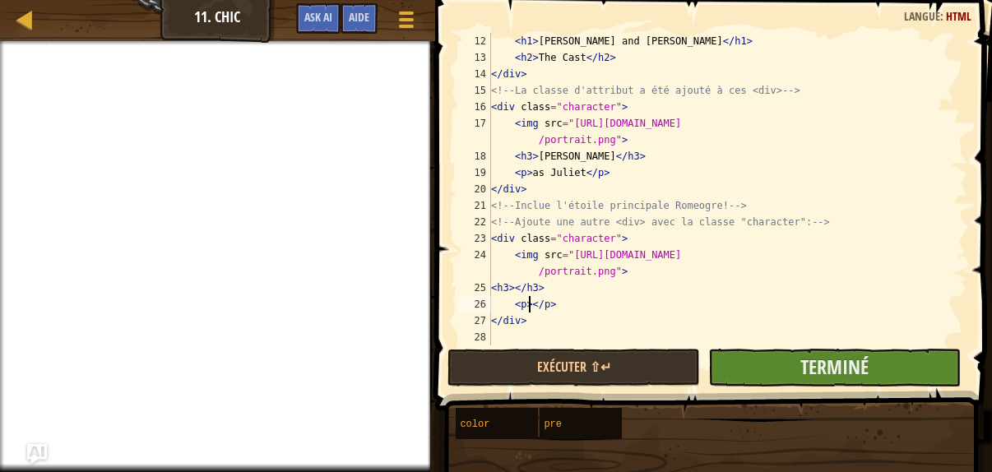
type textarea "<p></p>"
click at [781, 356] on button "Terminé" at bounding box center [834, 368] width 252 height 38
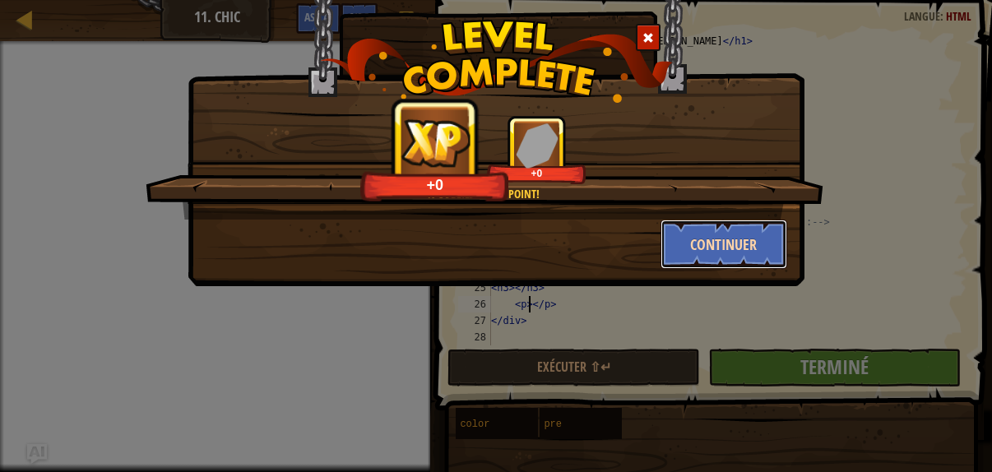
click at [710, 247] on button "Continuer" at bounding box center [723, 244] width 127 height 49
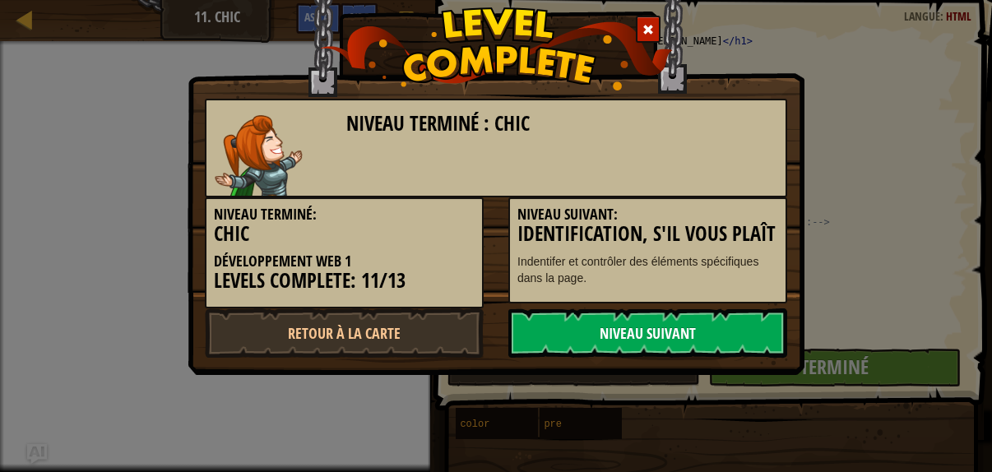
click at [698, 323] on link "Niveau Suivant" at bounding box center [647, 332] width 279 height 49
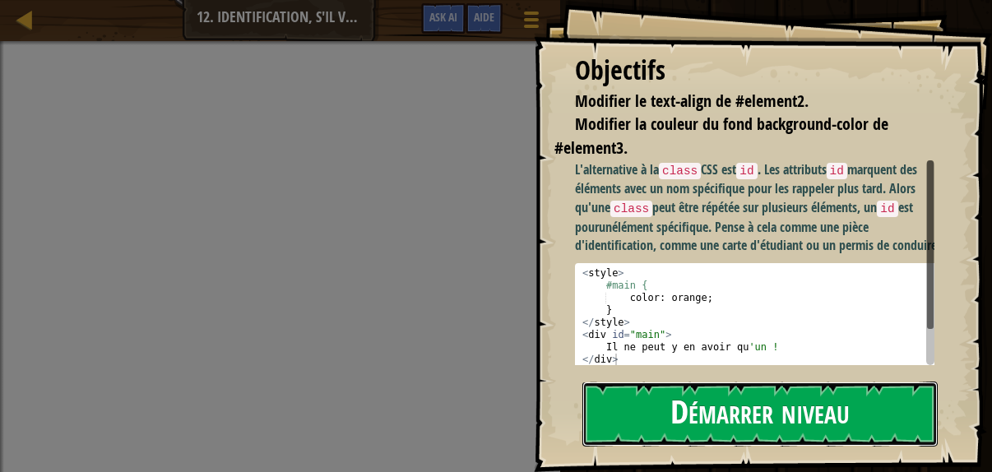
click at [694, 422] on button "Démarrer niveau" at bounding box center [759, 413] width 355 height 65
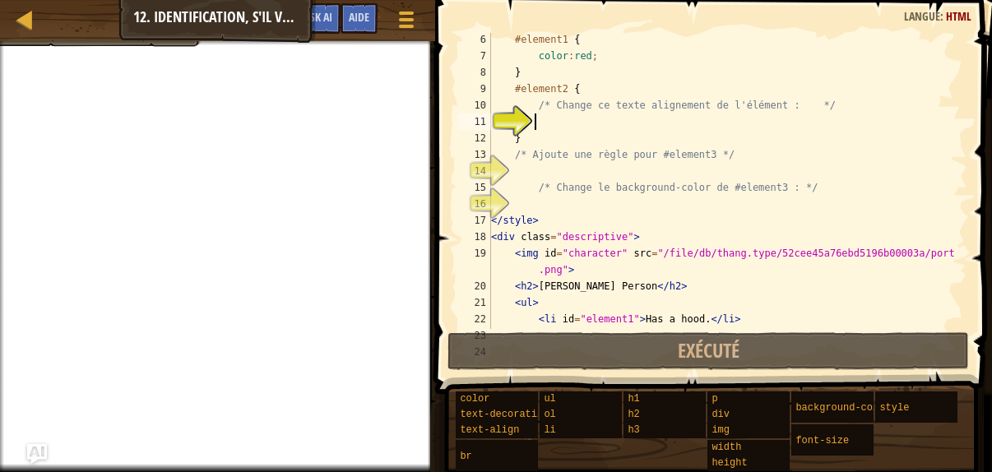
scroll to position [84, 0]
click at [553, 173] on div "#element1 { color : red ; } #element2 { /* Change ce texte alignement de l'élém…" at bounding box center [721, 195] width 467 height 329
drag, startPoint x: 508, startPoint y: 86, endPoint x: 576, endPoint y: 89, distance: 68.3
click at [576, 89] on div "#element1 { color : red ; } #element2 { /* Change ce texte alignement de l'élém…" at bounding box center [721, 195] width 467 height 329
type textarea "[PERSON_NAME]"
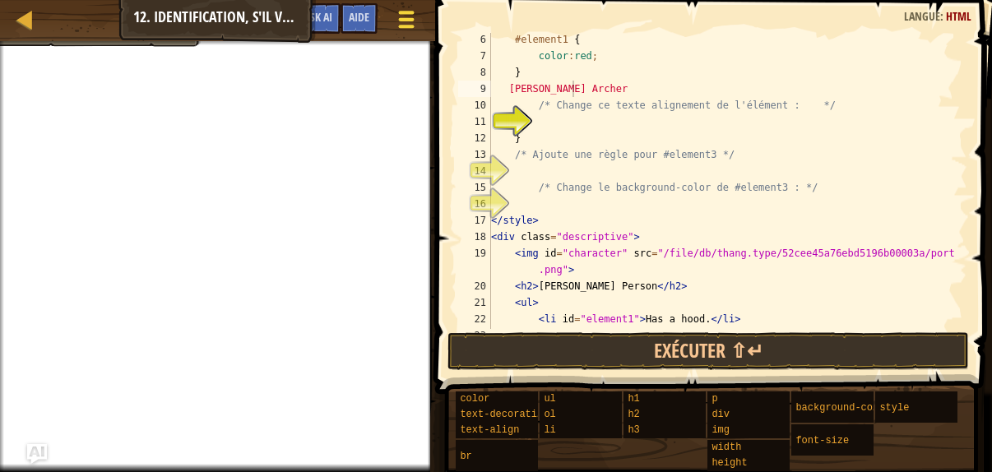
click at [411, 21] on div at bounding box center [406, 19] width 22 height 24
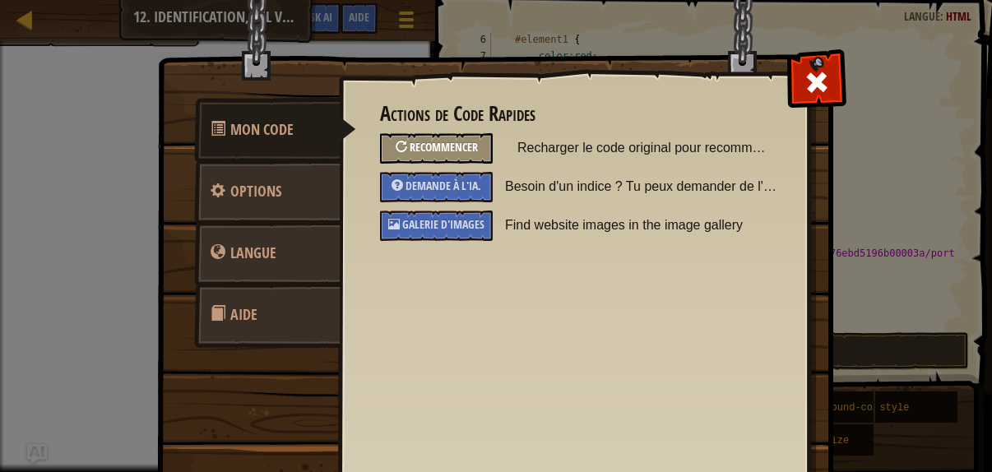
click at [464, 160] on div "Recommencer" at bounding box center [436, 148] width 113 height 30
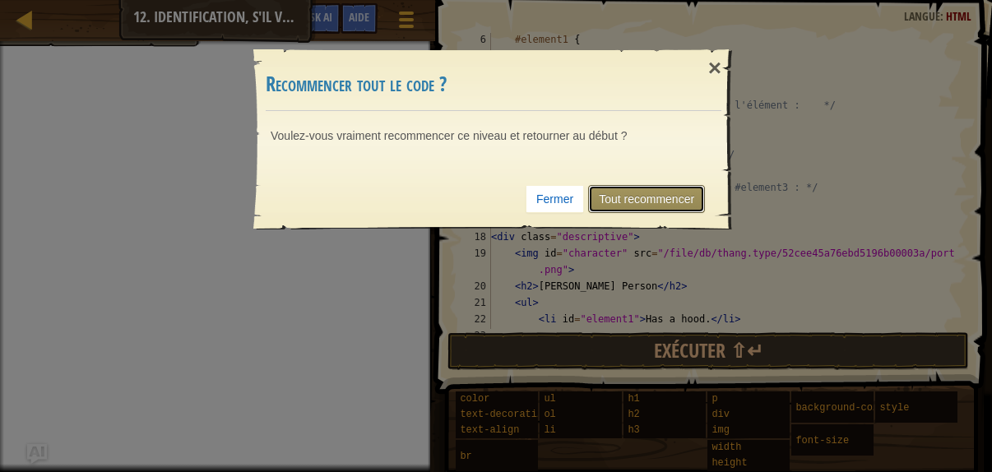
click at [631, 193] on link "Tout recommencer" at bounding box center [646, 199] width 117 height 28
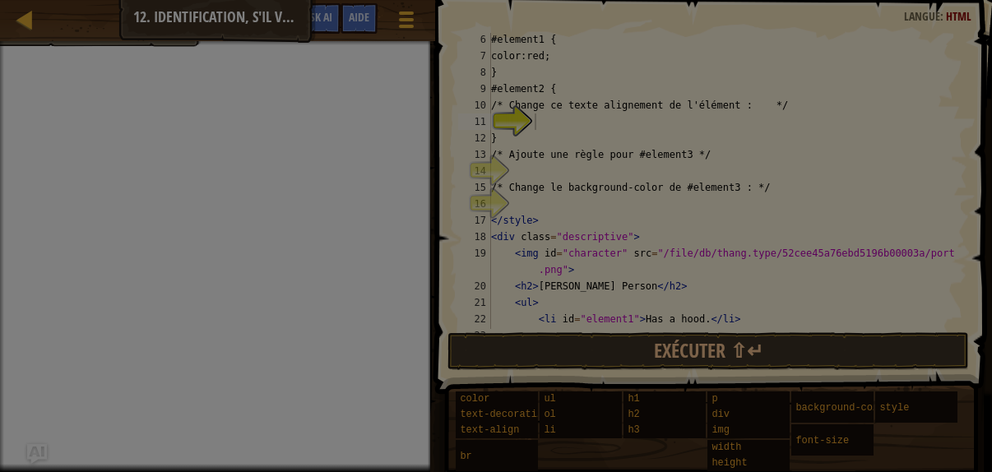
scroll to position [16, 0]
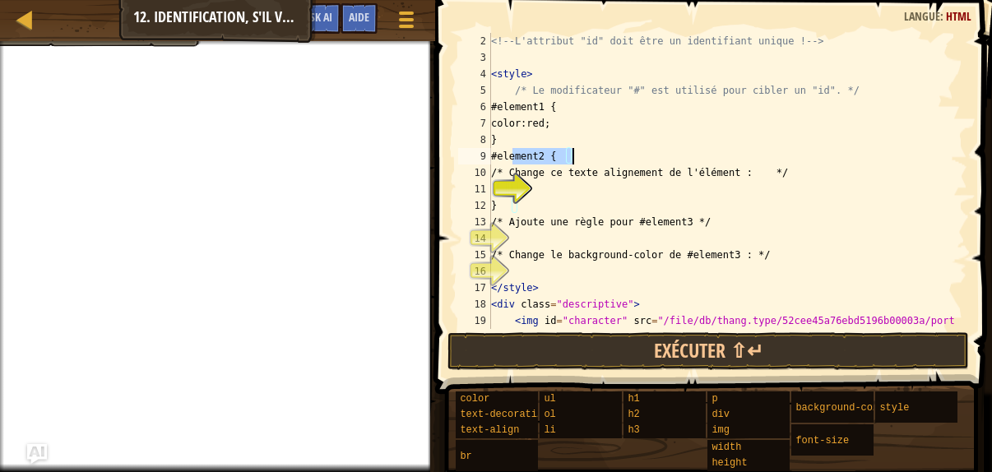
drag, startPoint x: 518, startPoint y: 156, endPoint x: 577, endPoint y: 156, distance: 59.2
click at [577, 156] on div "<!-- L'attribut "id" doit être un identifiant unique ! --> < style > /* Le modi…" at bounding box center [721, 205] width 467 height 345
type textarea "#element2 {"
click at [553, 186] on div "<!-- L'attribut "id" doit être un identifiant unique ! --> < style > /* Le modi…" at bounding box center [721, 205] width 467 height 345
drag, startPoint x: 539, startPoint y: 188, endPoint x: 514, endPoint y: 240, distance: 57.4
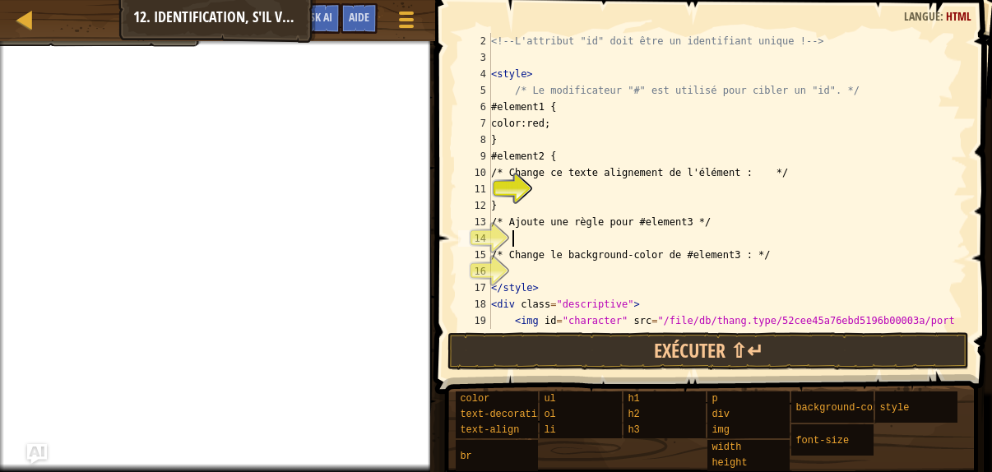
click at [514, 240] on div "<!-- L'attribut "id" doit être un identifiant unique ! --> < style > /* Le modi…" at bounding box center [721, 205] width 467 height 345
paste textarea "#element2 {"
click at [563, 238] on div "<!-- L'attribut "id" doit être un identifiant unique ! --> < style > /* Le modi…" at bounding box center [721, 205] width 467 height 345
click at [51, 39] on div "Carte Développement Web 1 12. Identification, s'il vous plaît Menu du jeu Termi…" at bounding box center [217, 20] width 435 height 41
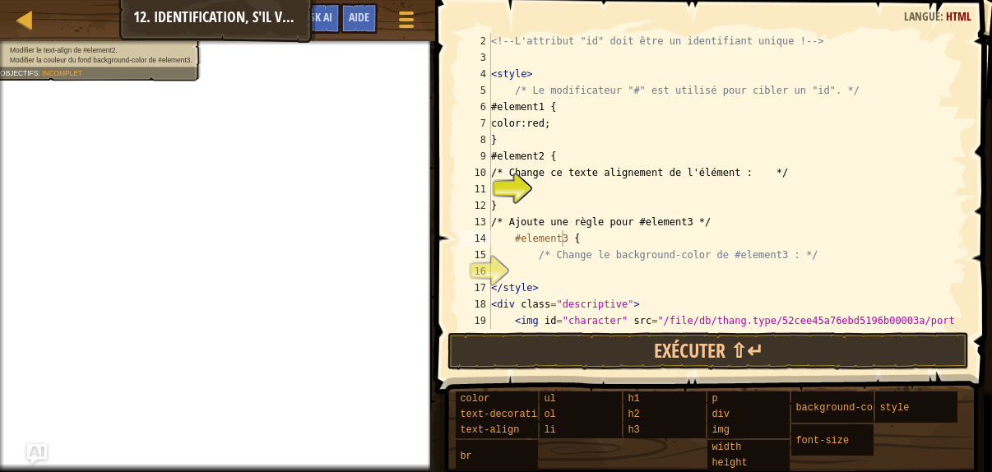
drag, startPoint x: 90, startPoint y: 45, endPoint x: 137, endPoint y: 47, distance: 46.9
click at [115, 45] on div "Modifier le text-align de #element2. Modifier la couleur du fond background-col…" at bounding box center [91, 55] width 220 height 51
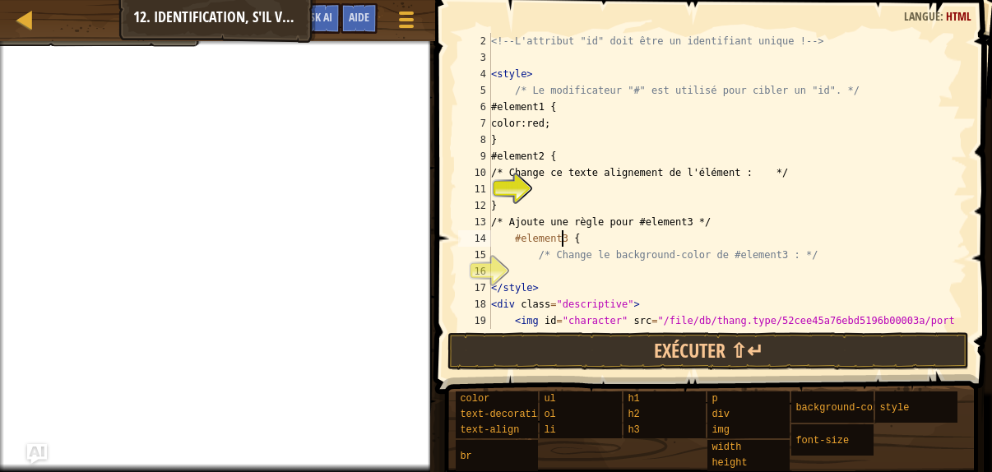
click at [491, 181] on div "11" at bounding box center [474, 189] width 33 height 16
click at [536, 178] on div "<!-- L'attribut "id" doit être un identifiant unique ! --> < style > /* Le modi…" at bounding box center [721, 205] width 467 height 345
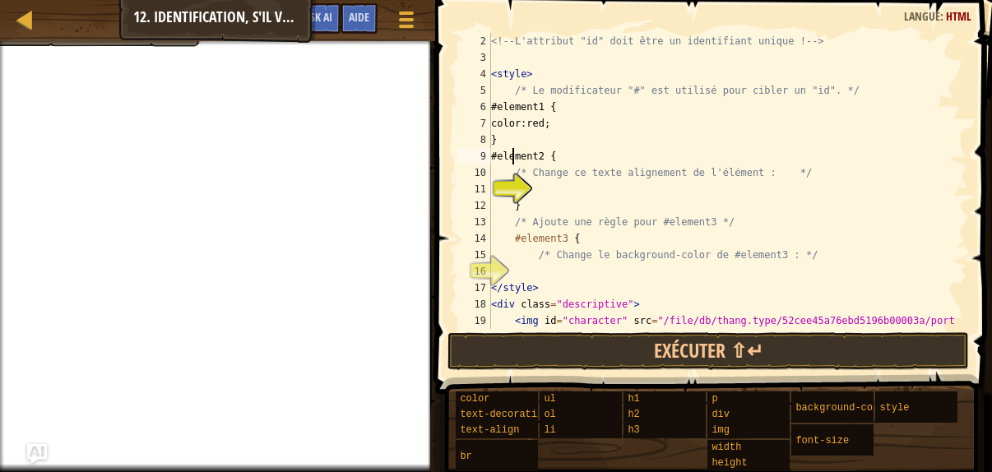
click at [510, 160] on div "<!-- L'attribut "id" doit être un identifiant unique ! --> < style > /* Le modi…" at bounding box center [721, 205] width 467 height 345
click at [508, 109] on div "<!-- L'attribut "id" doit être un identifiant unique ! --> < style > /* Le modi…" at bounding box center [721, 205] width 467 height 345
click at [511, 245] on div "<!-- L'attribut "id" doit être un identifiant unique ! --> < style > /* Le modi…" at bounding box center [721, 205] width 467 height 345
click at [544, 198] on div "<!-- L'attribut "id" doit être un identifiant unique ! --> < style > /* Le modi…" at bounding box center [721, 205] width 467 height 345
type textarea "}"
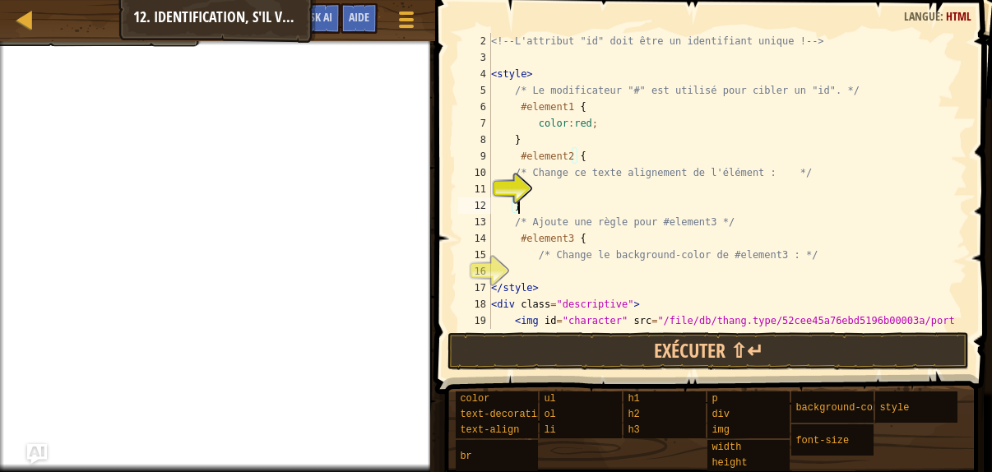
scroll to position [7, 2]
click at [538, 279] on div "<!-- L'attribut "id" doit être un identifiant unique ! --> < style > /* Le modi…" at bounding box center [721, 205] width 467 height 345
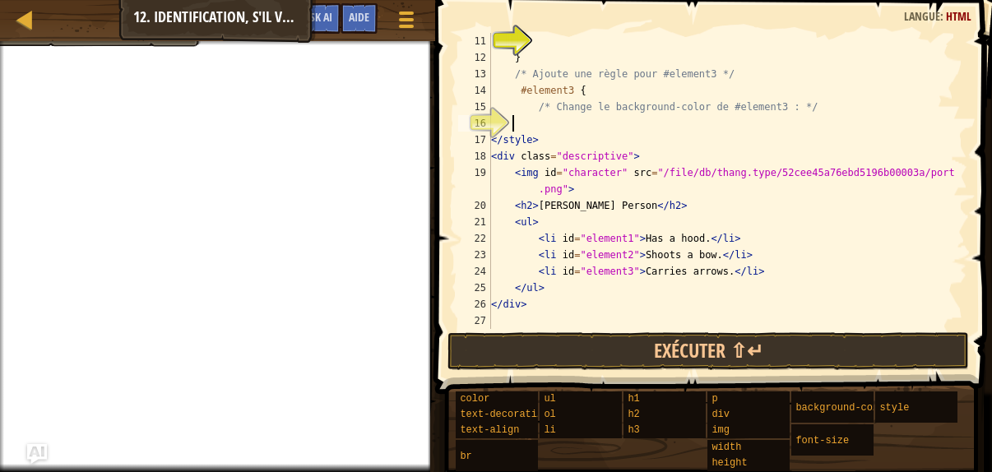
scroll to position [164, 0]
click at [697, 256] on div "} /* Ajoute une règle pour #element3 */ #element3 { /* Change le background-col…" at bounding box center [721, 197] width 467 height 329
type textarea "<li id="element2">shoos a character.</li>"
click at [92, 44] on div at bounding box center [217, 43] width 435 height 4
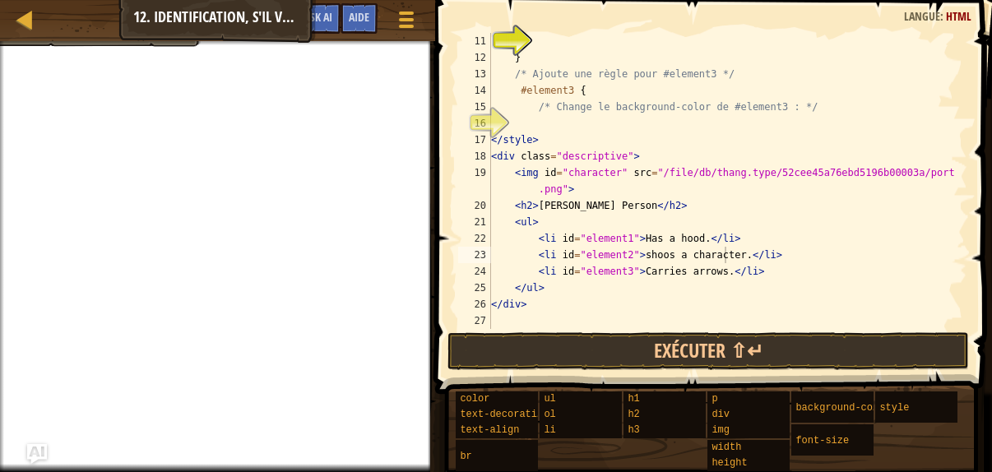
drag, startPoint x: 170, startPoint y: 44, endPoint x: 145, endPoint y: 41, distance: 25.6
click at [169, 44] on div at bounding box center [217, 43] width 435 height 4
drag, startPoint x: 118, startPoint y: 37, endPoint x: 94, endPoint y: 35, distance: 24.7
click at [100, 35] on div "Carte Développement Web 1 12. Identification, s'il vous plaît Menu du jeu Termi…" at bounding box center [217, 20] width 435 height 41
click at [89, 42] on div "Carte Développement Web 1 12. Identification, s'il vous plaît Menu du jeu Termi…" at bounding box center [496, 236] width 992 height 472
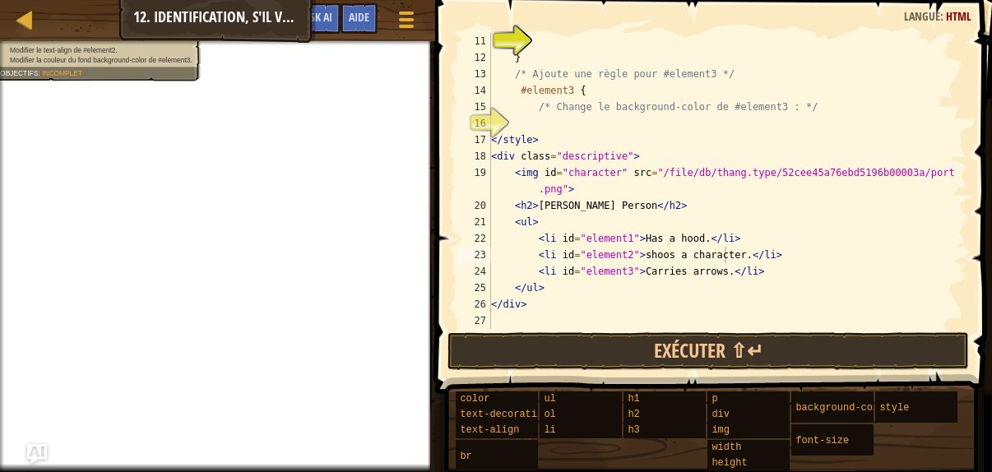
click at [84, 47] on div "Modifier le text-align de #element2. Modifier la couleur du fond background-col…" at bounding box center [91, 55] width 220 height 51
click at [77, 50] on div "Modifier le text-align de #element2. Modifier la couleur du fond background-col…" at bounding box center [97, 56] width 195 height 20
click at [74, 53] on span "Modifier le text-align de #element2." at bounding box center [64, 51] width 108 height 8
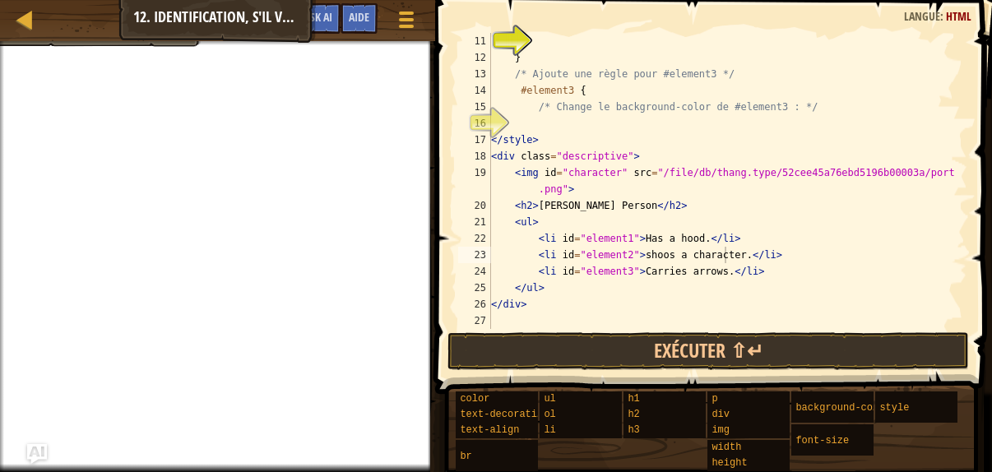
scroll to position [7, 1]
click at [546, 123] on div "} /* Ajoute une règle pour #element3 */ #element3 { /* Change le background-col…" at bounding box center [721, 197] width 467 height 329
click at [579, 93] on div "} /* Ajoute une règle pour #element3 */ #element3 { /* Change le background-col…" at bounding box center [721, 197] width 467 height 329
click at [571, 92] on div "} /* Ajoute une règle pour #element3 */ #element3 { /* Change le background-col…" at bounding box center [721, 197] width 467 height 329
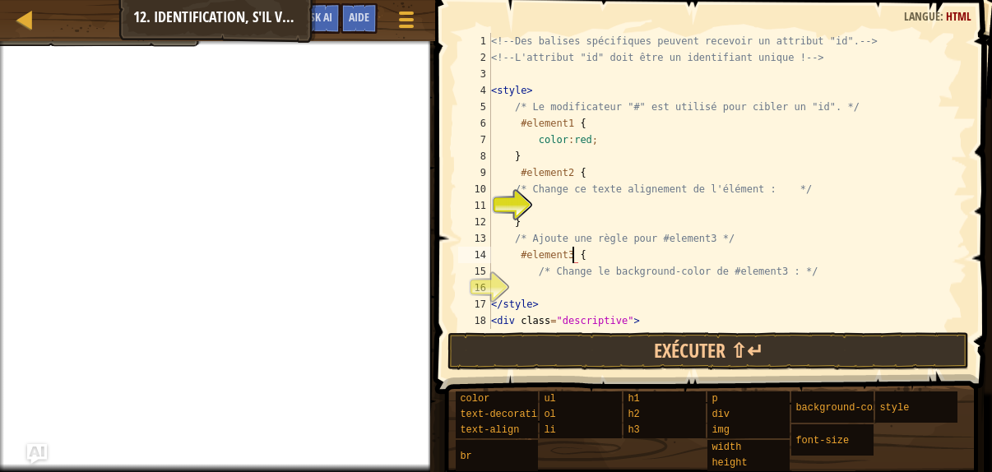
scroll to position [0, 0]
drag, startPoint x: 533, startPoint y: 136, endPoint x: 591, endPoint y: 137, distance: 58.4
click at [591, 137] on div "<!-- Des balises spécifiques peuvent recevoir un attribut "id". --> <!-- L'attr…" at bounding box center [721, 205] width 467 height 345
type textarea "color:red;"
click at [534, 283] on div "<!-- Des balises spécifiques peuvent recevoir un attribut "id". --> <!-- L'attr…" at bounding box center [721, 205] width 467 height 345
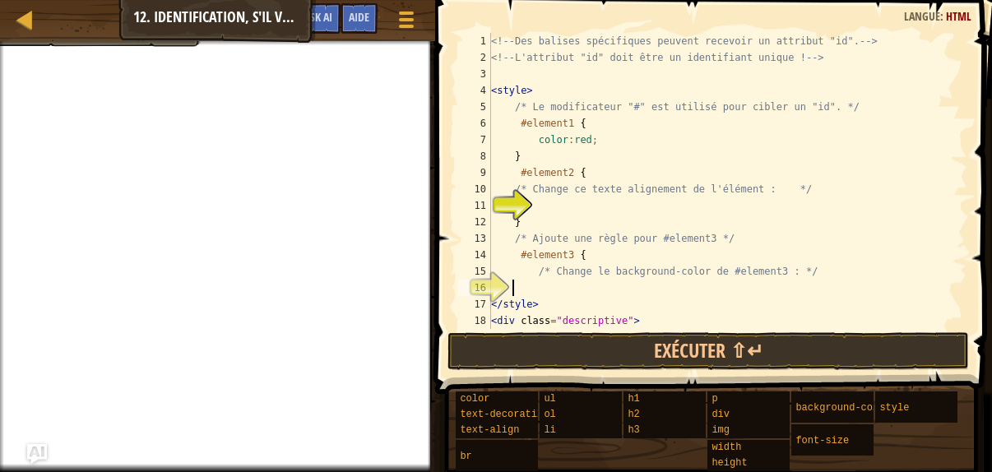
scroll to position [7, 0]
paste textarea "color:red;"
click at [561, 287] on div "<!-- Des balises spécifiques peuvent recevoir un attribut "id". --> <!-- L'attr…" at bounding box center [721, 205] width 467 height 345
click at [490, 303] on div "<!-- Des balises spécifiques peuvent recevoir un attribut "id". --> <!-- L'attr…" at bounding box center [721, 205] width 467 height 345
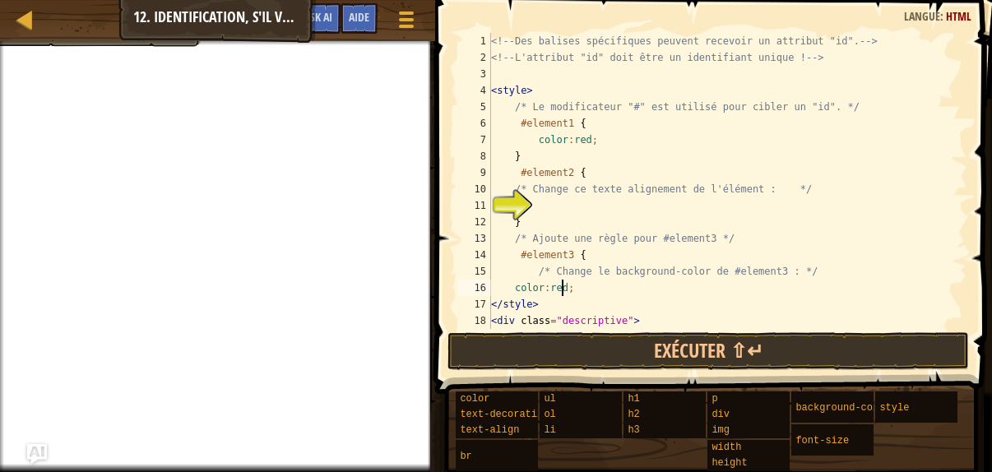
type textarea "</style>"
click at [500, 307] on div "<!-- Des balises spécifiques peuvent recevoir un attribut "id". --> <!-- L'attr…" at bounding box center [721, 197] width 467 height 329
type textarea "}"
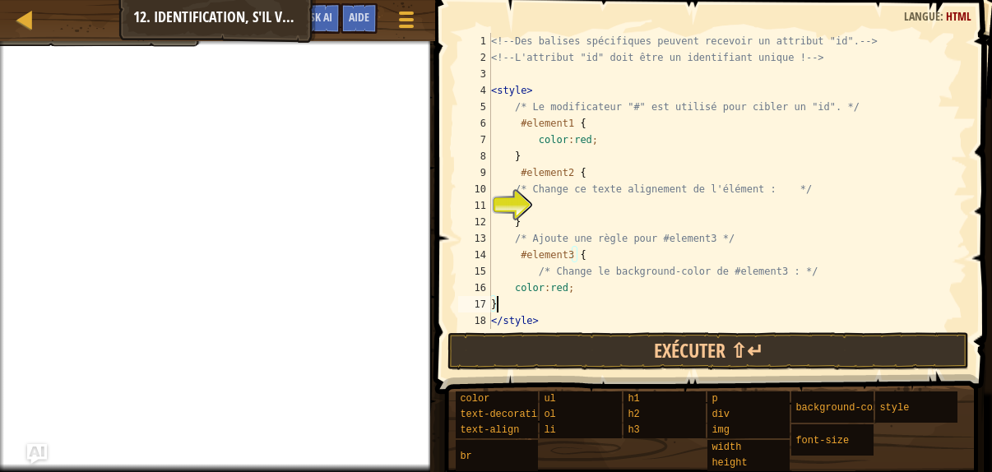
click at [94, 42] on div at bounding box center [217, 43] width 435 height 4
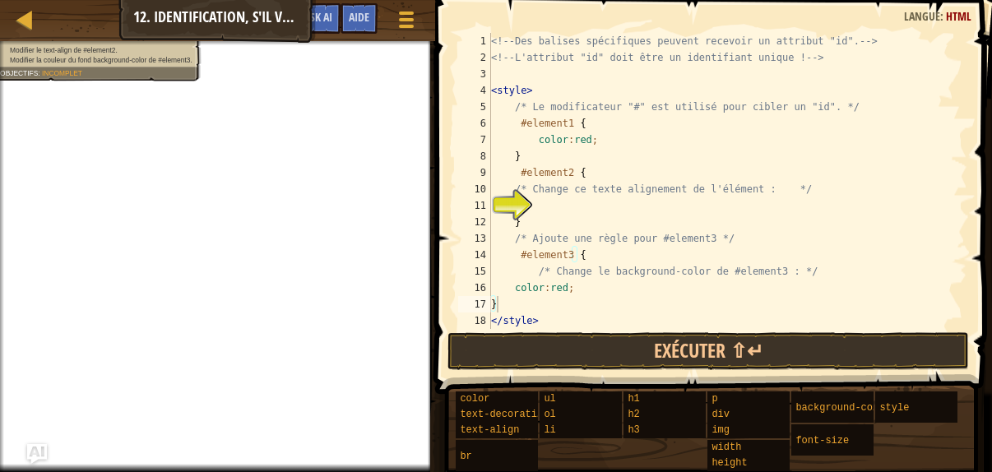
click at [96, 49] on div "Modifier le text-align de #element2. Modifier la couleur du fond background-col…" at bounding box center [91, 55] width 220 height 51
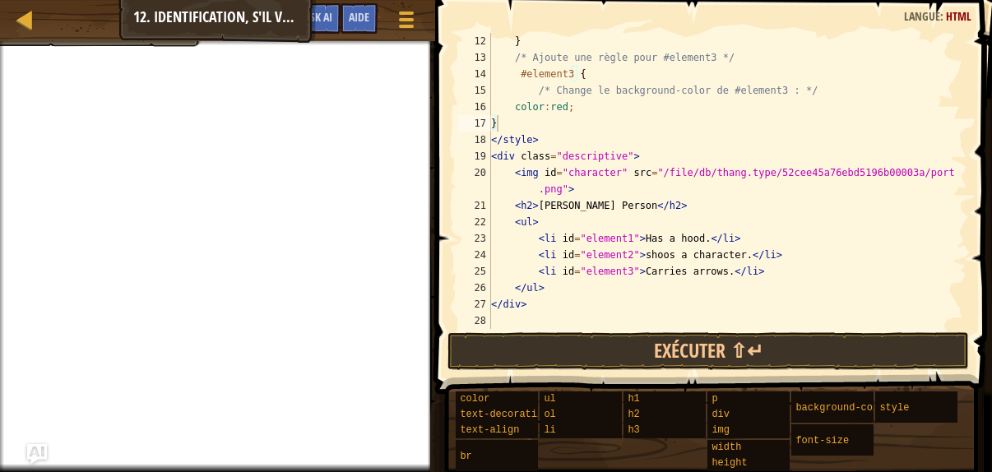
scroll to position [181, 0]
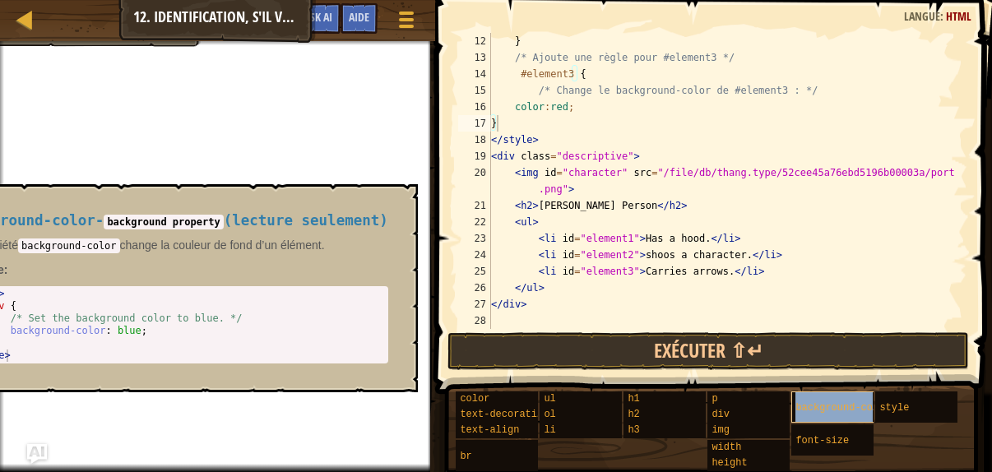
click at [829, 395] on div "background-color" at bounding box center [840, 406] width 99 height 31
click at [538, 321] on div "} /* Ajoute une règle pour #element3 */ #element3 { /* Change le background-col…" at bounding box center [721, 197] width 467 height 329
paste textarea "color:red;"
type textarea "c"
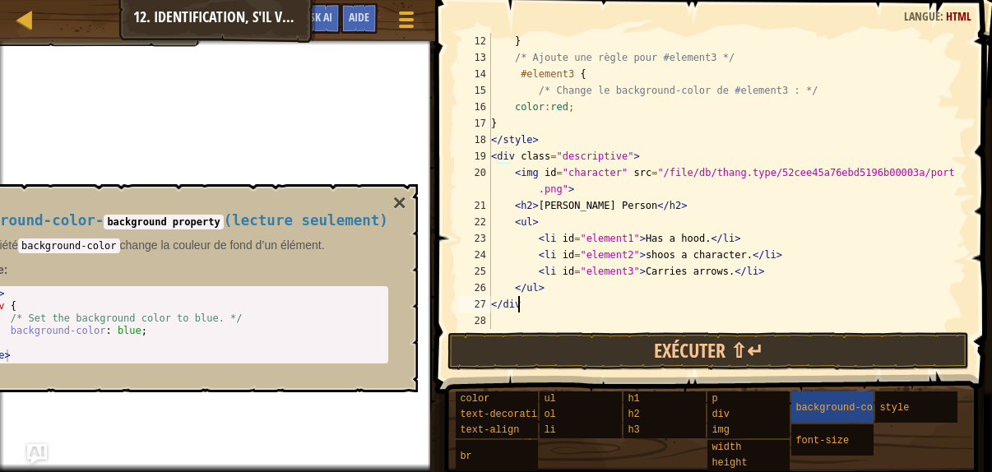
click at [544, 307] on div "} /* Ajoute une règle pour #element3 */ #element3 { /* Change le background-col…" at bounding box center [721, 197] width 467 height 329
type textarea "</div>"
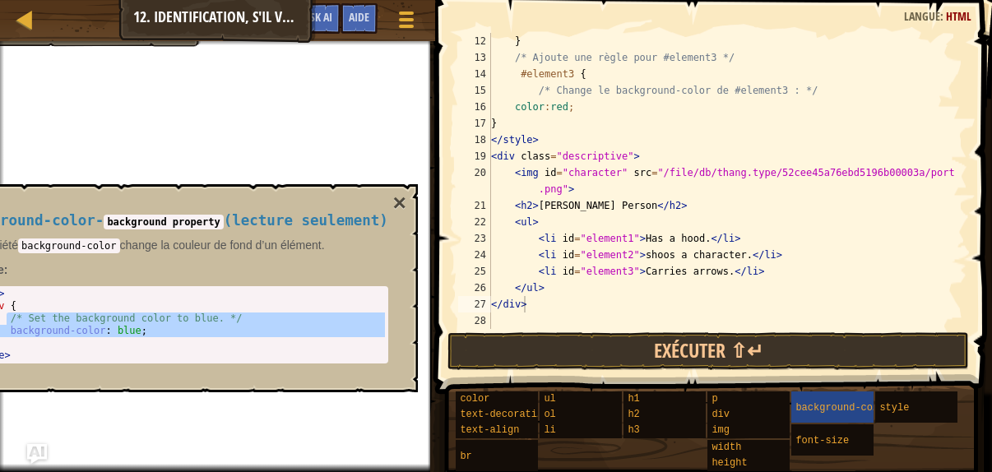
drag, startPoint x: 6, startPoint y: 318, endPoint x: 206, endPoint y: 338, distance: 200.8
click at [206, 338] on div "< style > div { /* Set the background color to blue. */ background-color : blue…" at bounding box center [172, 337] width 425 height 99
type textarea "background-color: blue; }"
click at [568, 109] on div "} /* Ajoute une règle pour #element3 */ #element3 { /* Change le background-col…" at bounding box center [721, 197] width 467 height 329
type textarea "c"
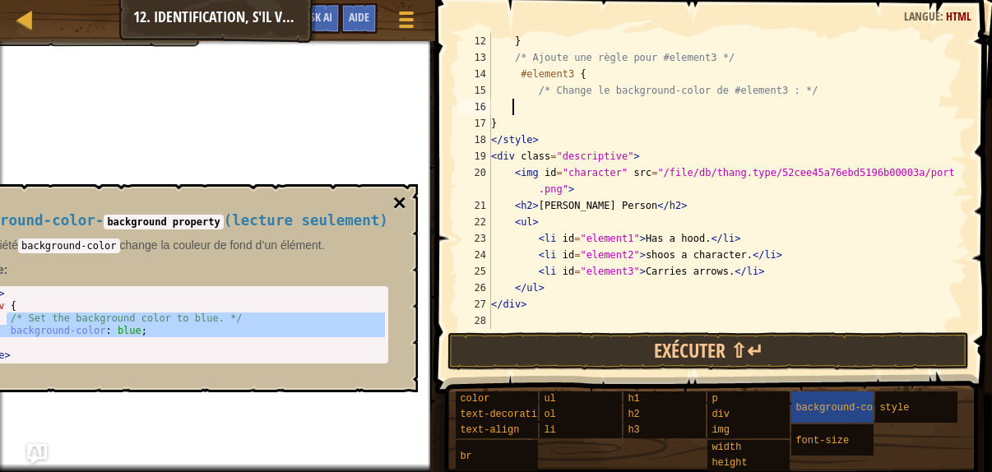
scroll to position [7, 1]
click at [525, 103] on div "} /* Ajoute une règle pour #element3 */ #element3 { /* Change le background-col…" at bounding box center [721, 197] width 467 height 329
paste textarea "}"
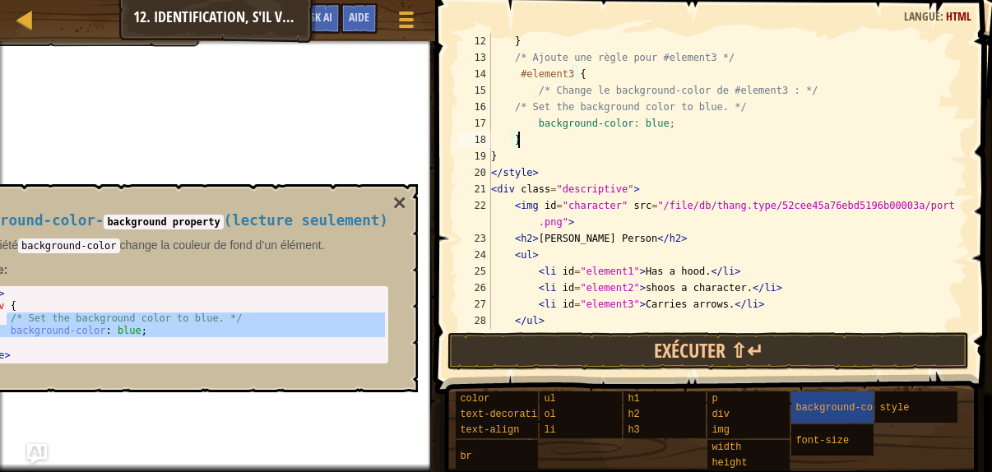
click at [497, 157] on div "} /* Ajoute une règle pour #element3 */ #element3 { /* Change le background-col…" at bounding box center [721, 197] width 467 height 329
type textarea "}"
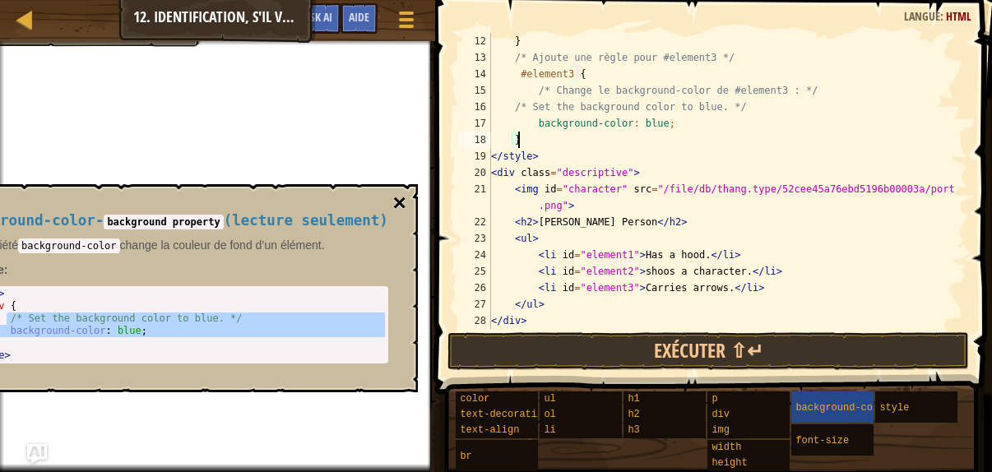
click at [393, 209] on button "×" at bounding box center [399, 203] width 13 height 23
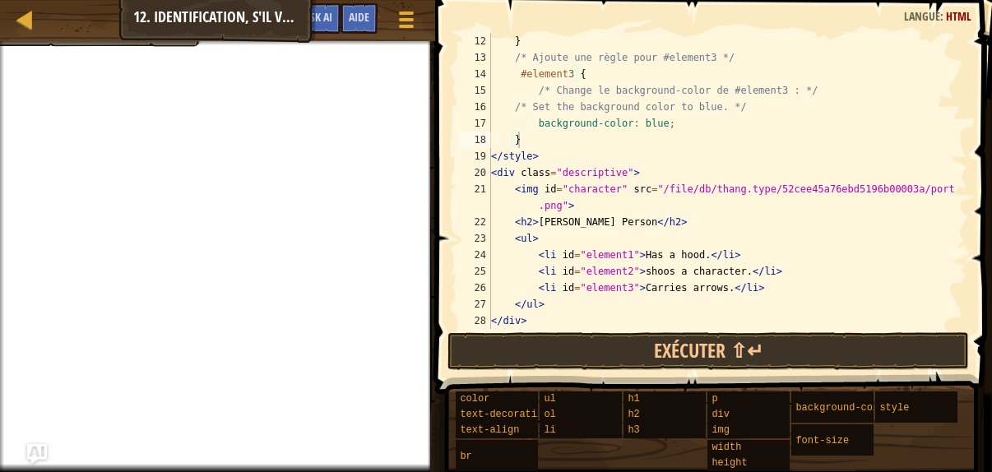
click at [113, 42] on div at bounding box center [217, 43] width 435 height 4
click at [90, 44] on div "Carte Développement Web 1 12. Identification, s'il vous plaît Menu du jeu Termi…" at bounding box center [496, 236] width 992 height 472
click at [121, 44] on div "Modifier le text-align de #element2. Modifier la couleur du fond background-col…" at bounding box center [217, 256] width 435 height 431
click at [127, 44] on div at bounding box center [217, 43] width 435 height 4
click at [129, 44] on div at bounding box center [217, 43] width 435 height 4
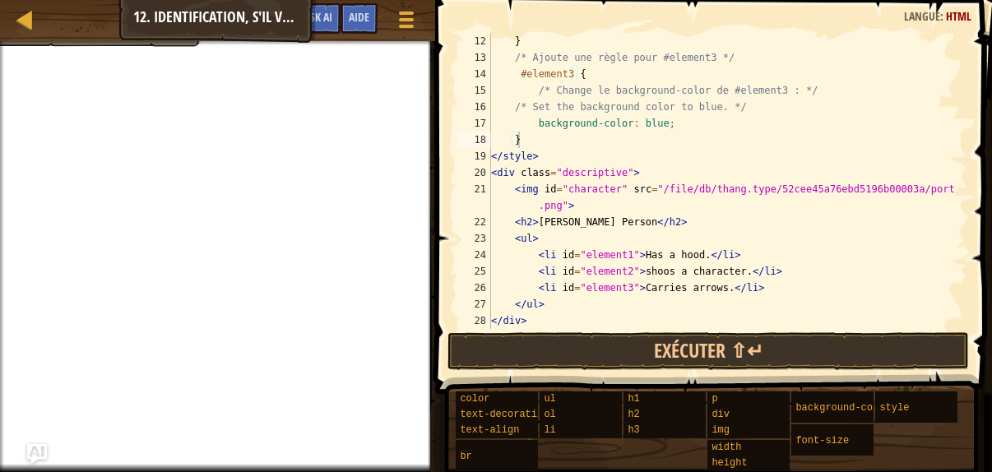
click at [102, 35] on div "Carte Développement Web 1 12. Identification, s'il vous plaît Menu du jeu Termi…" at bounding box center [217, 20] width 435 height 41
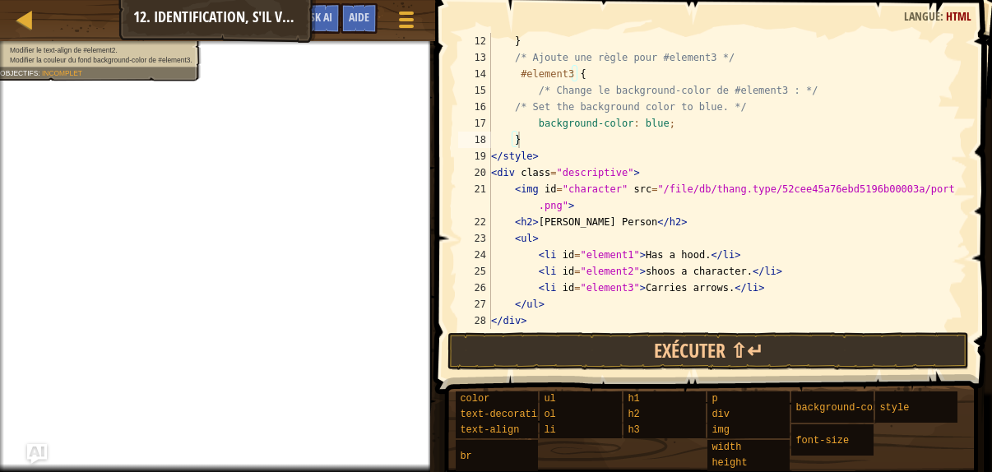
click at [65, 49] on div "Modifier le text-align de #element2. Modifier la couleur du fond background-col…" at bounding box center [91, 55] width 220 height 51
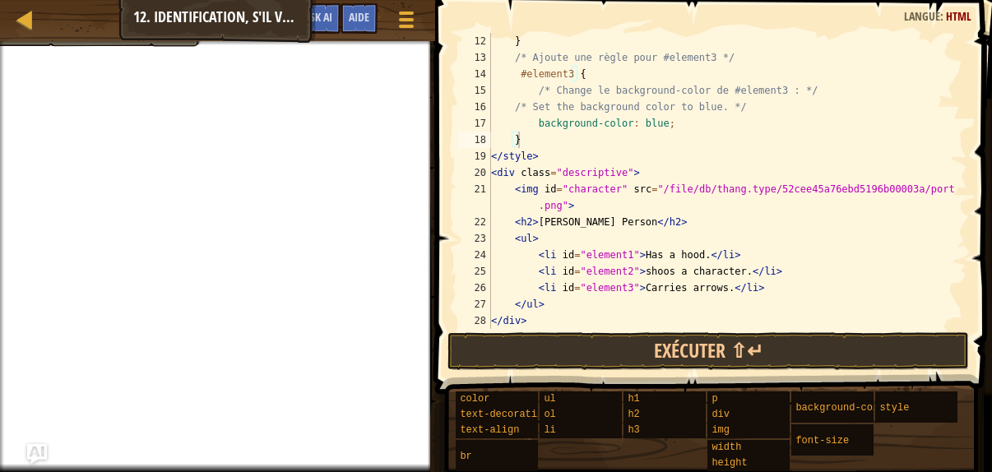
type textarea "/* Set the background color to blue. */"
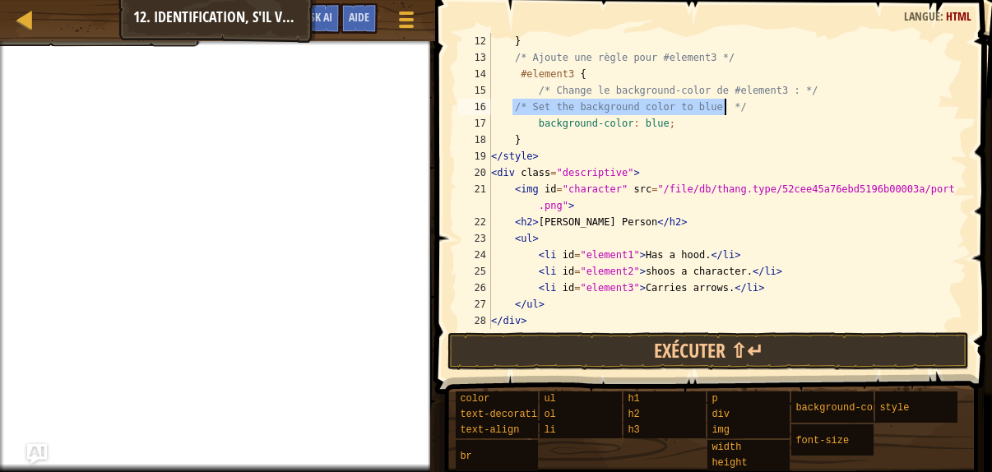
drag, startPoint x: 511, startPoint y: 106, endPoint x: 742, endPoint y: 104, distance: 230.2
click at [742, 104] on div "} /* Ajoute une règle pour #element3 */ #element3 { /* Change le background-col…" at bounding box center [721, 197] width 467 height 329
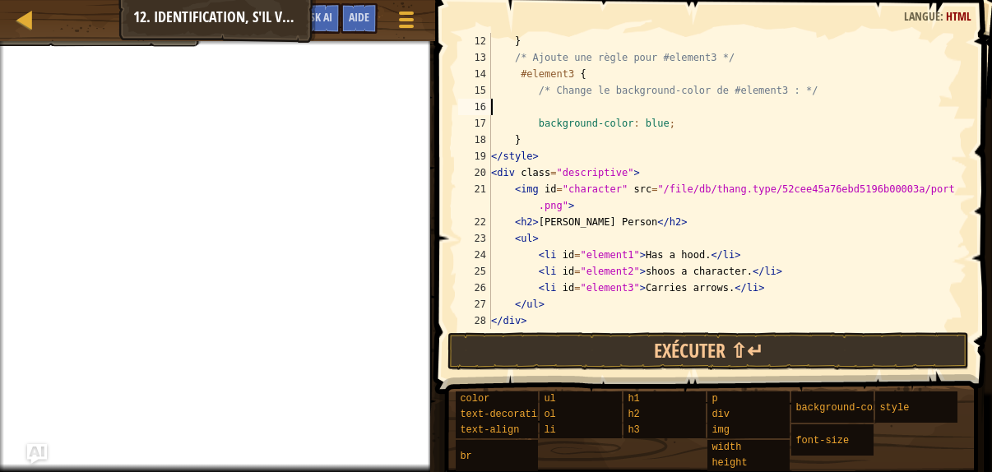
type textarea "/* Change le background-color de #element3 : */"
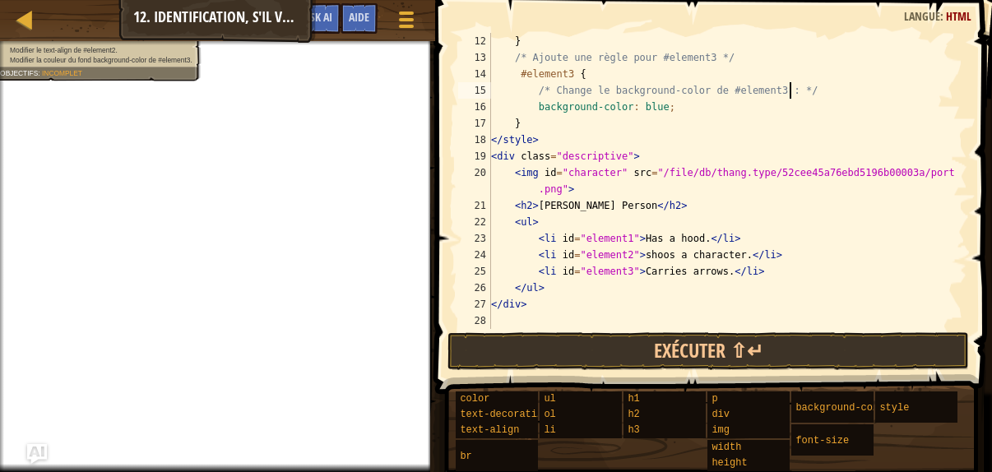
click at [153, 44] on div "Modifier le text-align de #element2. Modifier la couleur du fond background-col…" at bounding box center [217, 256] width 435 height 431
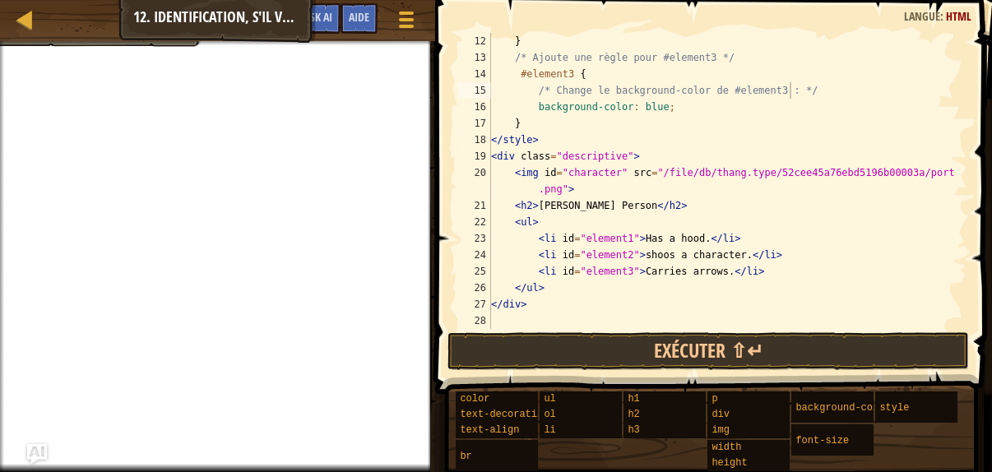
click at [140, 35] on div "Carte Développement Web 1 12. Identification, s'il vous plaît Menu du jeu Termi…" at bounding box center [217, 20] width 435 height 41
drag, startPoint x: 125, startPoint y: 32, endPoint x: 109, endPoint y: 42, distance: 19.2
click at [117, 35] on div "Carte Développement Web 1 12. Identification, s'il vous plaît Menu du jeu Termi…" at bounding box center [217, 20] width 435 height 41
click at [108, 43] on div at bounding box center [217, 43] width 435 height 4
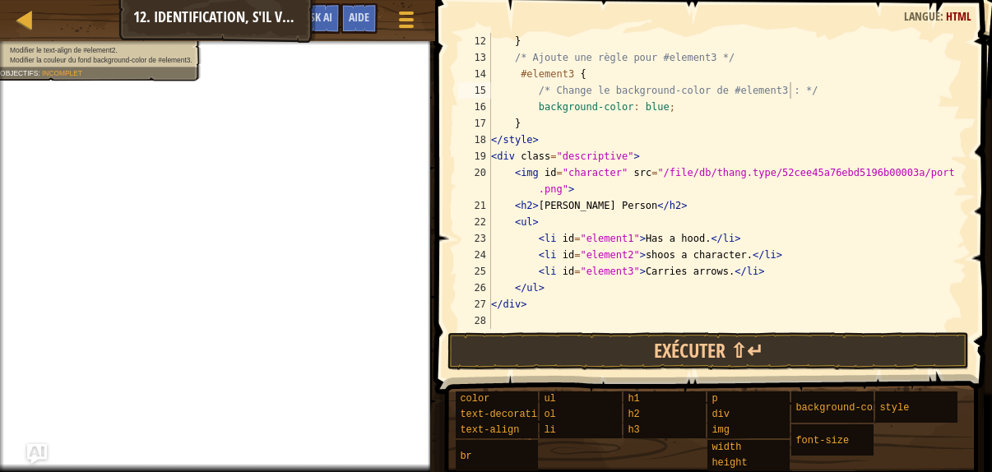
click at [137, 44] on div "Modifier le text-align de #element2. Modifier la couleur du fond background-col…" at bounding box center [217, 256] width 435 height 431
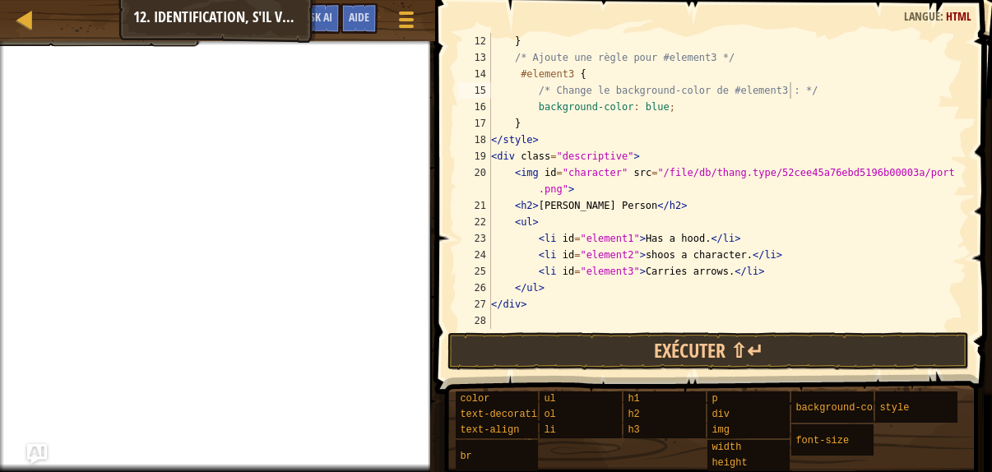
click at [158, 44] on div at bounding box center [217, 43] width 435 height 4
drag, startPoint x: 76, startPoint y: 17, endPoint x: 72, endPoint y: 40, distance: 23.3
click at [75, 33] on div "Carte Développement Web 1 12. Identification, s'il vous plaît Menu du jeu Termi…" at bounding box center [217, 20] width 435 height 41
click at [72, 47] on div "Modifier le text-align de #element2. Modifier la couleur du fond background-col…" at bounding box center [91, 21] width 220 height 51
click at [21, 17] on div at bounding box center [25, 19] width 21 height 21
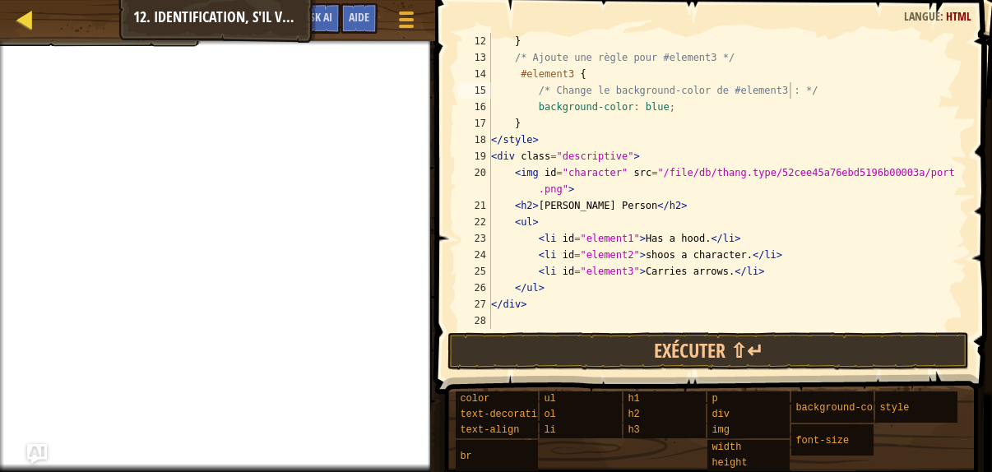
select select "fr"
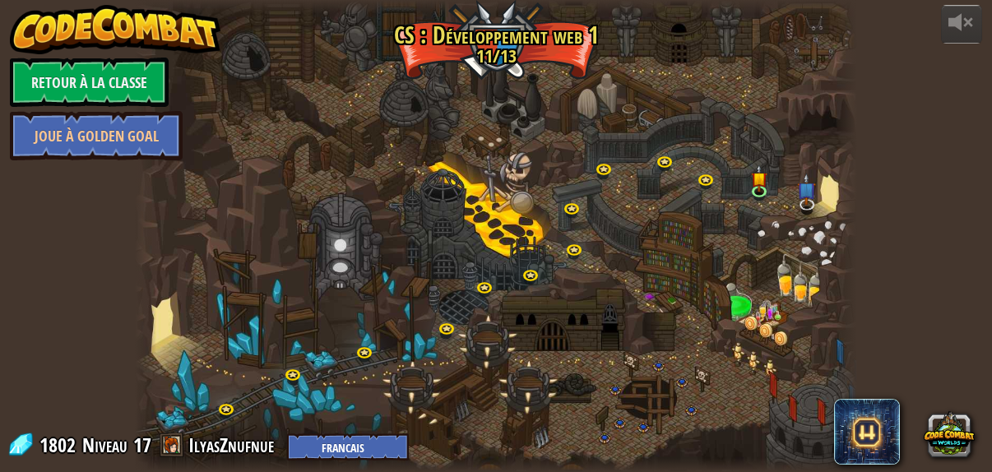
select select "fr"
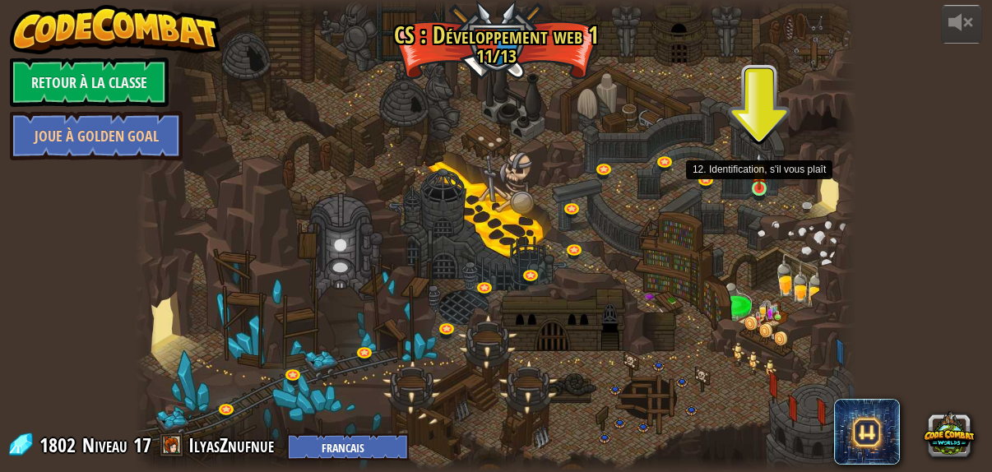
click at [765, 187] on img at bounding box center [759, 170] width 16 height 37
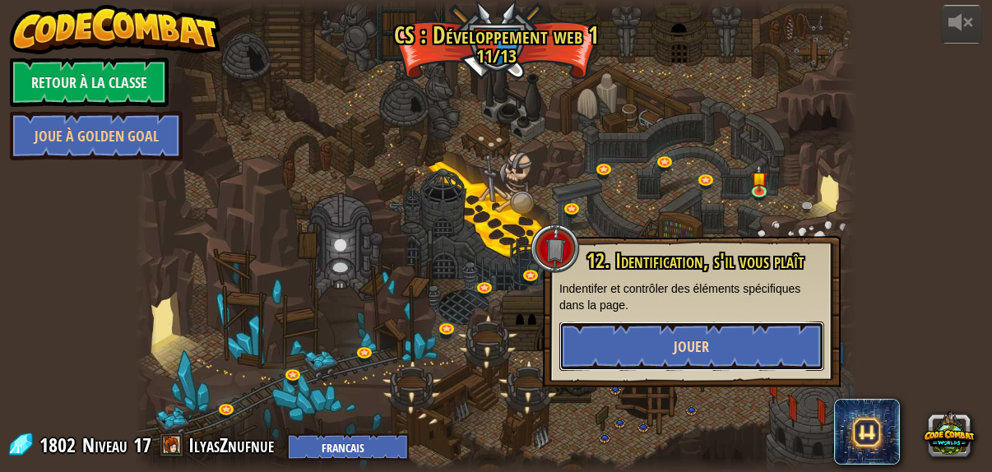
click at [702, 345] on span "Jouer" at bounding box center [690, 346] width 35 height 21
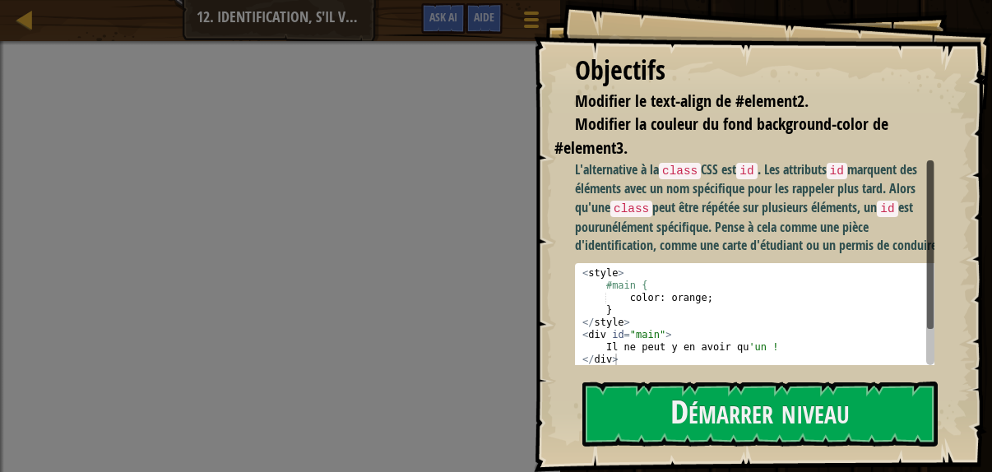
click at [653, 381] on div "Objectifs Modifier le text-align de #element2. Modifier la couleur du fond back…" at bounding box center [763, 236] width 458 height 472
click at [651, 395] on button "Démarrer niveau" at bounding box center [759, 413] width 355 height 65
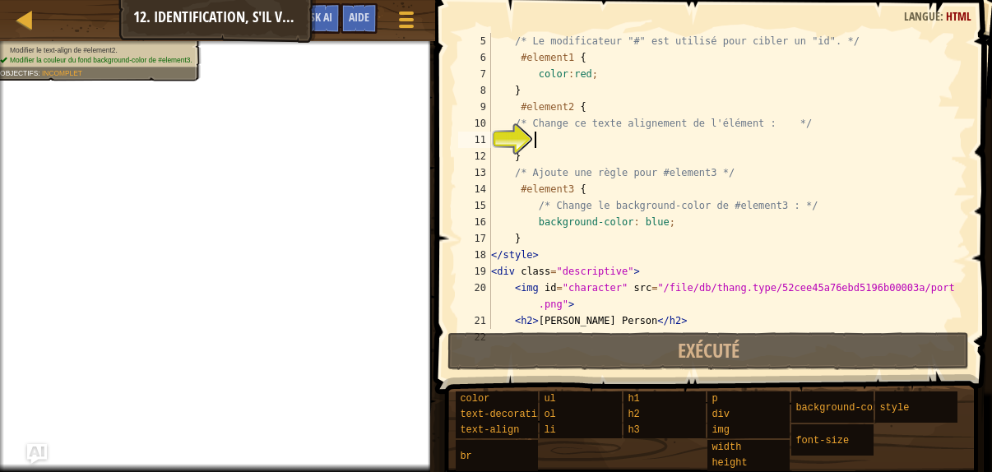
scroll to position [66, 0]
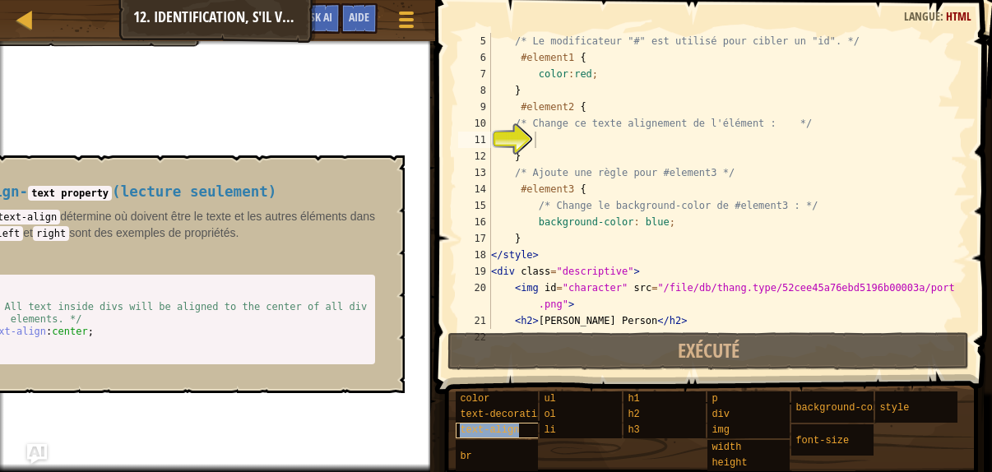
click at [496, 428] on span "text-align" at bounding box center [489, 430] width 59 height 12
click at [39, 331] on div "< style > div { /* All text inside divs will be aligned to the center of all di…" at bounding box center [154, 331] width 436 height 111
type textarea "text-align:center; }"
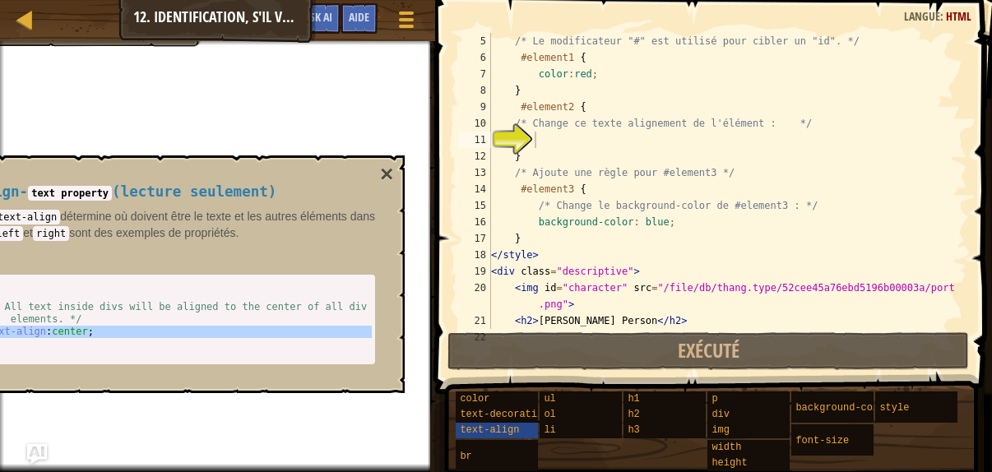
type textarea "#element2 {"
click at [597, 110] on div "/* Le modificateur "#" est utilisé pour cibler un "id". */ #element1 { color : …" at bounding box center [721, 197] width 467 height 329
click at [536, 140] on div "/* Le modificateur "#" est utilisé pour cibler un "id". */ #element1 { color : …" at bounding box center [721, 197] width 467 height 329
paste textarea
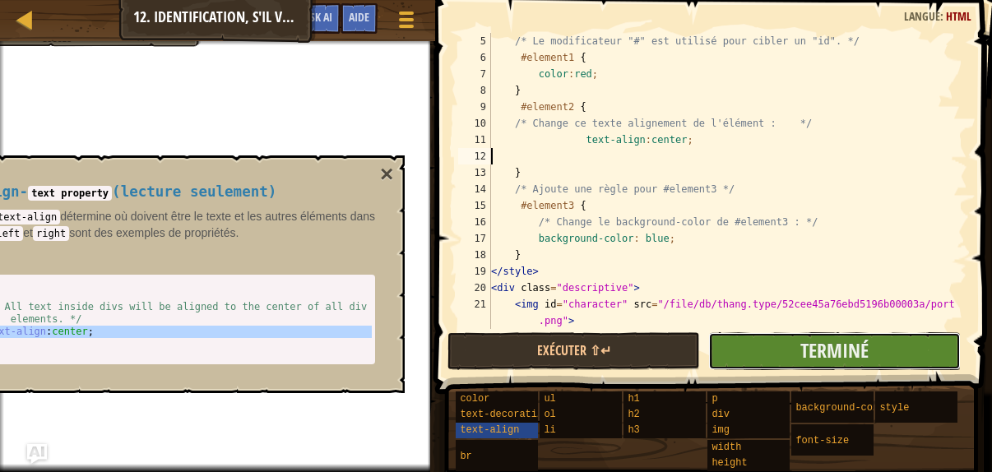
click at [757, 344] on button "Terminé" at bounding box center [834, 351] width 252 height 38
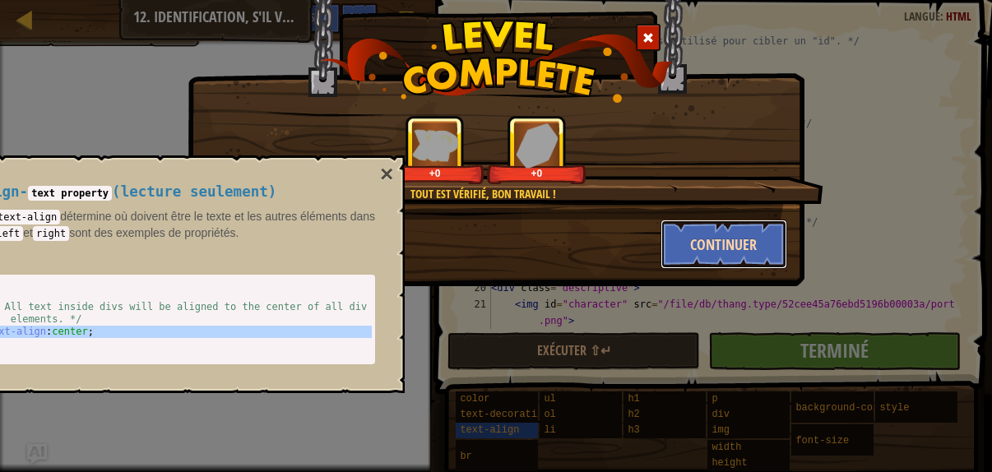
click at [695, 254] on button "Continuer" at bounding box center [723, 244] width 127 height 49
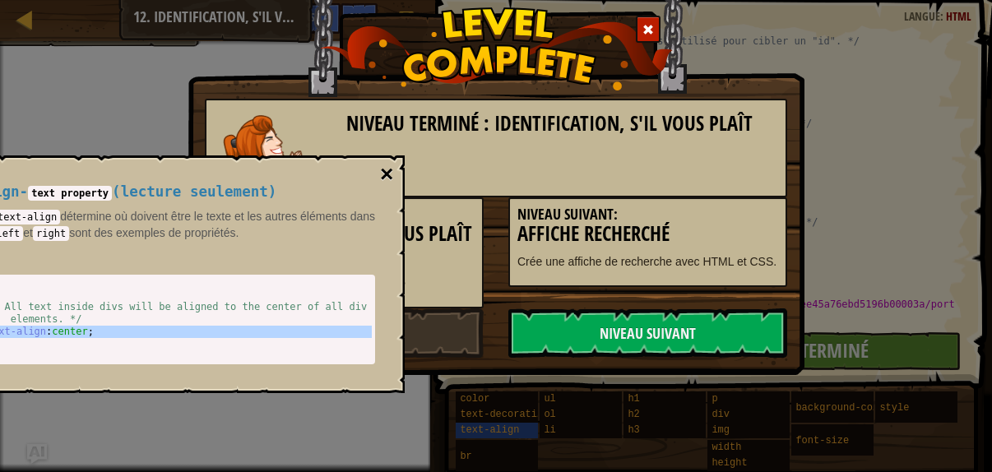
click at [385, 164] on button "×" at bounding box center [386, 174] width 13 height 23
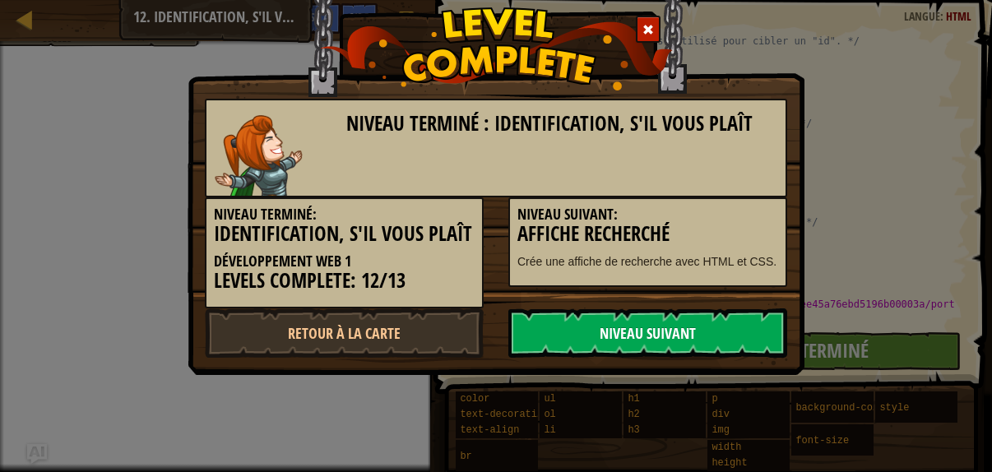
click at [578, 343] on link "Niveau Suivant" at bounding box center [647, 332] width 279 height 49
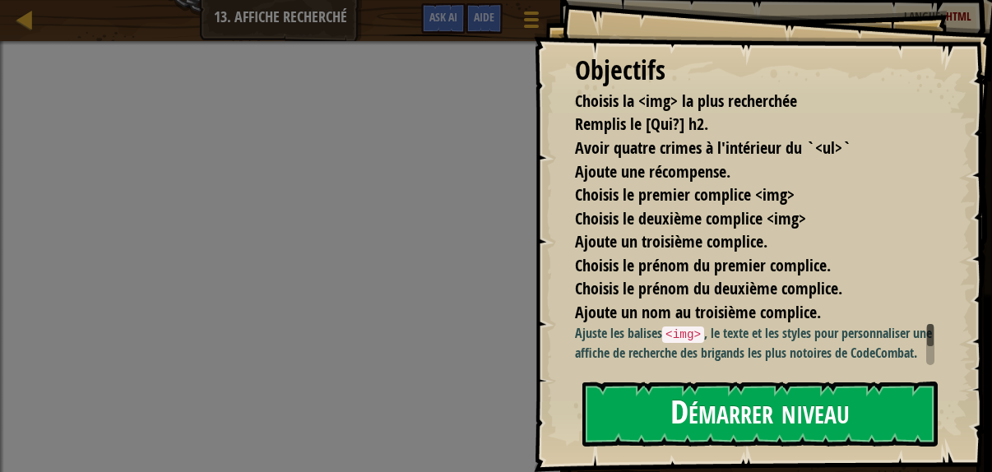
click at [720, 404] on button "Démarrer niveau" at bounding box center [759, 413] width 355 height 65
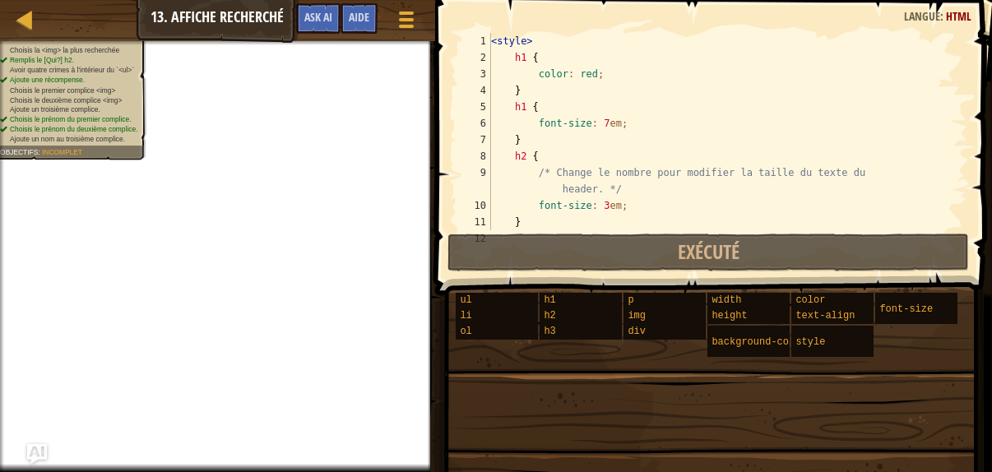
scroll to position [674, 0]
